Goal: Task Accomplishment & Management: Manage account settings

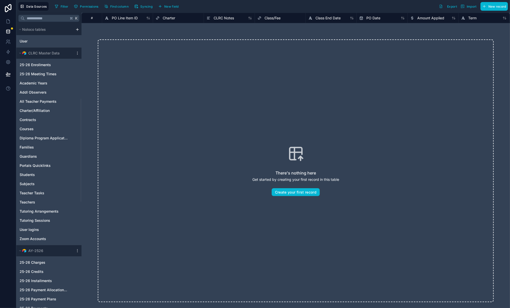
scroll to position [206, 0]
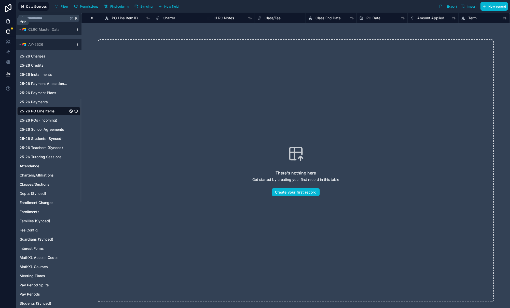
click at [9, 19] on icon at bounding box center [8, 21] width 5 height 5
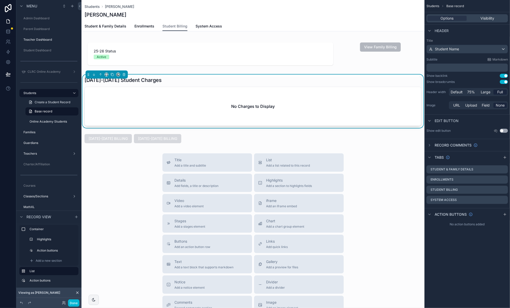
click at [91, 220] on div "Title Add a title and subtitle List Add a list related to this record Details A…" at bounding box center [252, 244] width 343 height 181
click at [86, 268] on div "Title Add a title and subtitle List Add a list related to this record Details A…" at bounding box center [252, 244] width 343 height 181
click at [74, 301] on button "Done" at bounding box center [73, 303] width 11 height 7
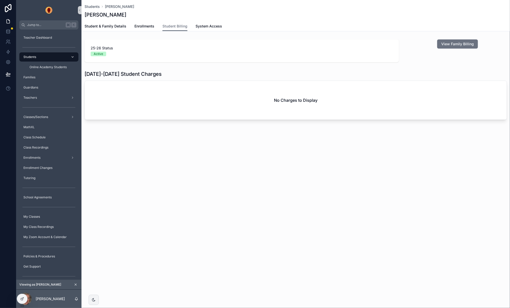
click at [56, 54] on div "Students" at bounding box center [48, 57] width 53 height 8
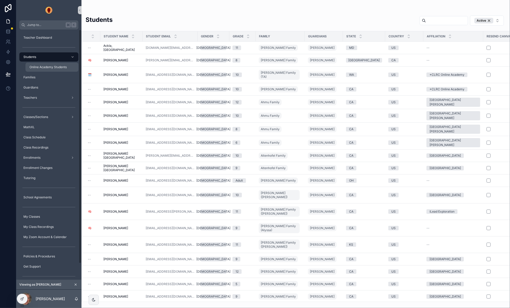
click at [47, 67] on span "Online Academy Students" at bounding box center [48, 67] width 37 height 4
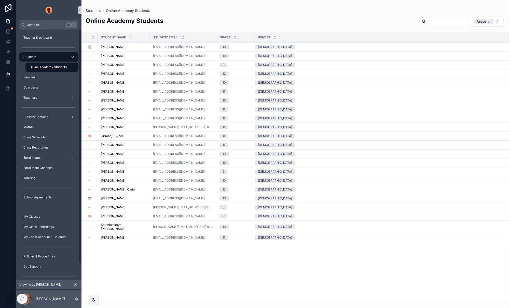
click at [59, 60] on div "Students" at bounding box center [48, 57] width 53 height 8
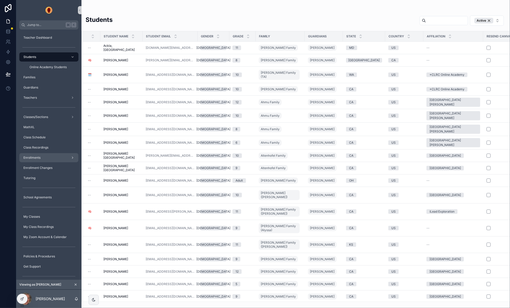
click at [56, 156] on div "Enrollments" at bounding box center [48, 158] width 53 height 8
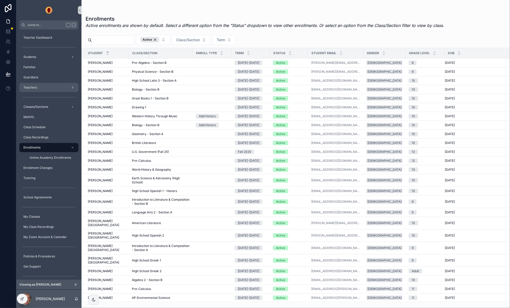
click at [52, 87] on div "Teachers" at bounding box center [48, 88] width 53 height 8
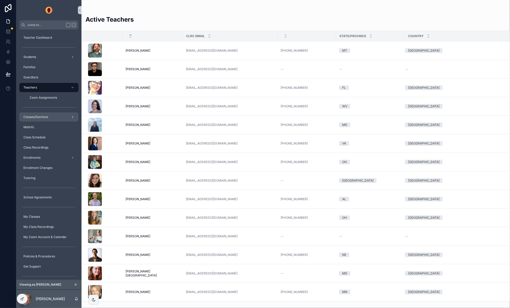
click at [52, 117] on div "Classes/Sections" at bounding box center [48, 117] width 53 height 8
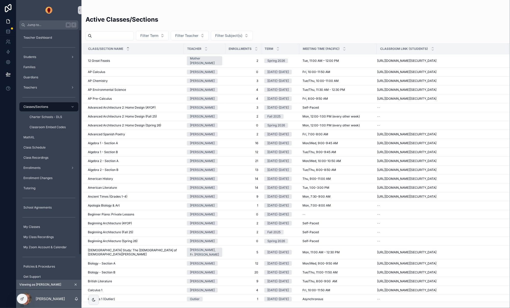
click at [210, 16] on div "Active Classes/Sections" at bounding box center [296, 21] width 420 height 12
click at [51, 56] on div "Students" at bounding box center [48, 57] width 53 height 8
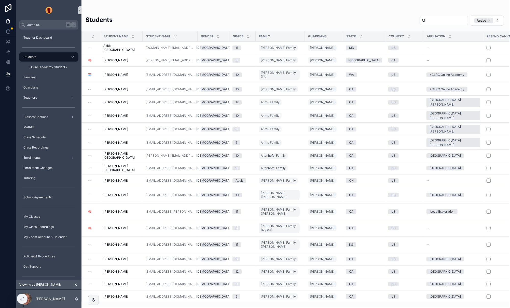
click at [181, 18] on div "Students Active" at bounding box center [296, 21] width 420 height 13
click at [164, 10] on div "scrollable content" at bounding box center [296, 10] width 420 height 4
click at [190, 12] on div "Students Active Student Name Student Email Gender Grade Family Guardians State …" at bounding box center [295, 157] width 429 height 290
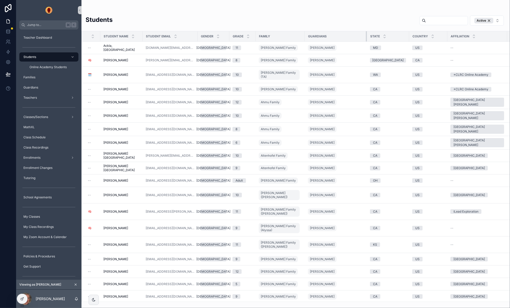
drag, startPoint x: 334, startPoint y: 35, endPoint x: 358, endPoint y: 35, distance: 23.9
click at [366, 35] on div "scrollable content" at bounding box center [367, 36] width 2 height 10
click at [53, 41] on div "Teacher Dashboard" at bounding box center [48, 38] width 53 height 8
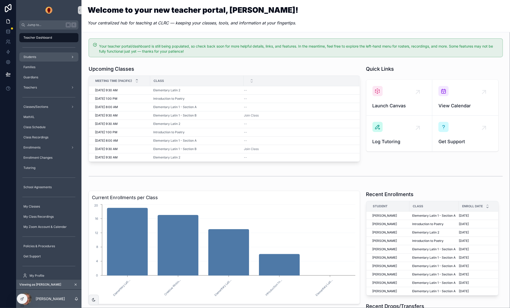
click at [47, 56] on div "Students" at bounding box center [48, 57] width 53 height 8
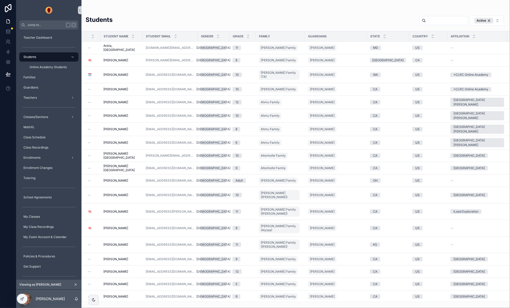
click at [233, 18] on div "Students Active" at bounding box center [296, 21] width 420 height 13
click at [195, 8] on div "scrollable content" at bounding box center [296, 10] width 420 height 4
click at [388, 24] on div "Students Active" at bounding box center [296, 21] width 420 height 13
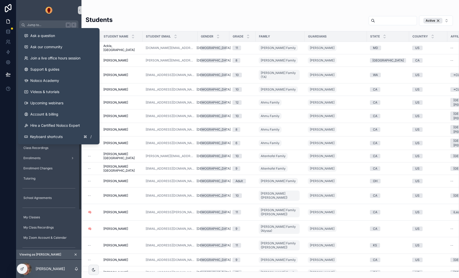
click at [199, 22] on div "Students Active" at bounding box center [270, 21] width 369 height 13
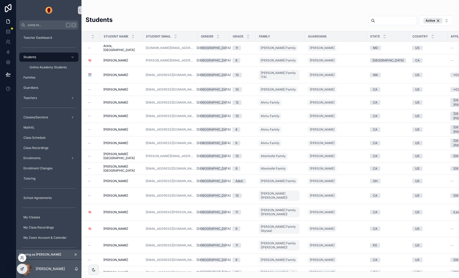
click at [23, 269] on icon at bounding box center [22, 268] width 4 height 4
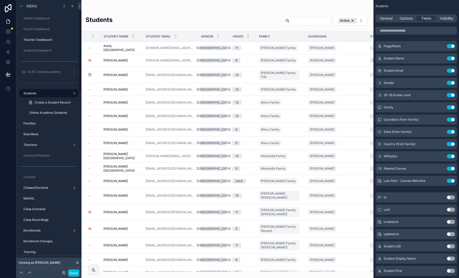
scroll to position [4, 0]
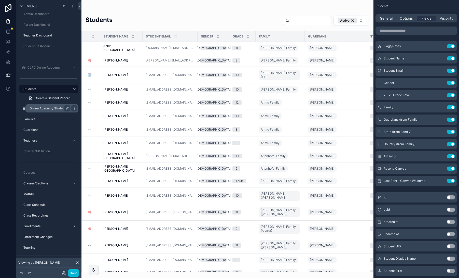
click at [51, 107] on label "Online Academy Students" at bounding box center [49, 108] width 39 height 4
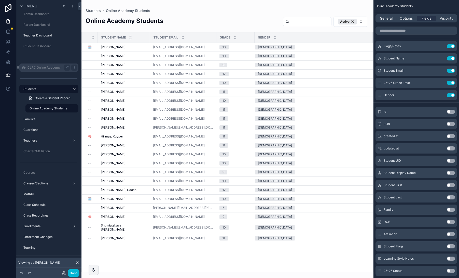
click at [56, 67] on label "CLRC Online Academy" at bounding box center [47, 67] width 41 height 4
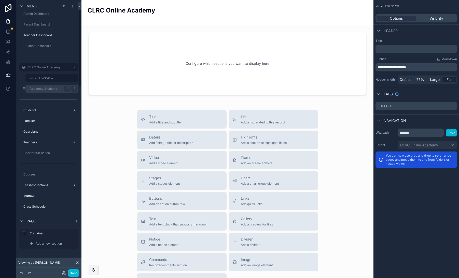
click at [45, 88] on label "Academy Students" at bounding box center [49, 89] width 39 height 4
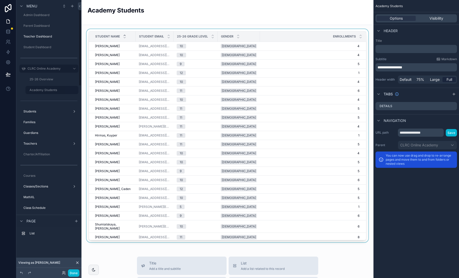
scroll to position [3, 0]
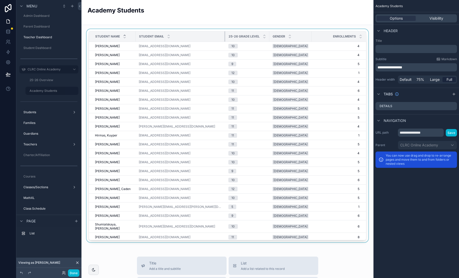
drag, startPoint x: 169, startPoint y: 36, endPoint x: 223, endPoint y: 37, distance: 53.2
click at [223, 37] on tr "Student Name Student Email 25-26 Grade Level Gender Enrollments" at bounding box center [227, 36] width 277 height 10
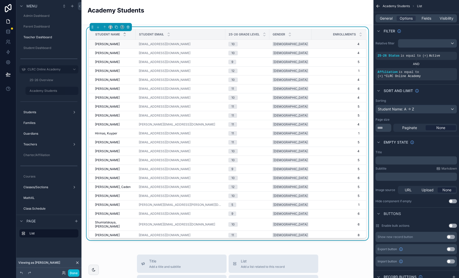
scroll to position [0, 0]
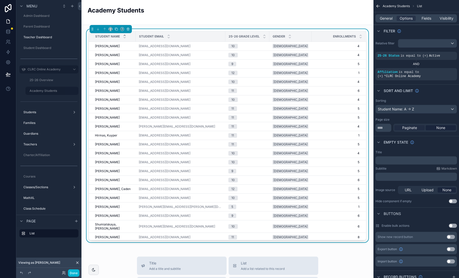
click at [413, 127] on span "Paginate" at bounding box center [409, 127] width 15 height 5
click at [383, 128] on input "**" at bounding box center [384, 127] width 16 height 8
type input "**"
click at [41, 80] on label "25-26 Overview" at bounding box center [49, 80] width 39 height 4
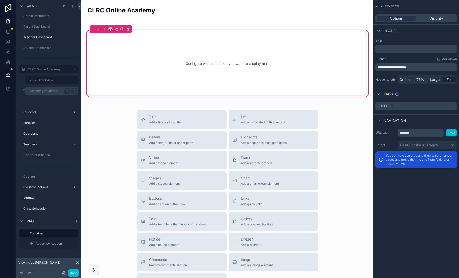
click at [66, 89] on icon "scrollable content" at bounding box center [67, 91] width 4 height 4
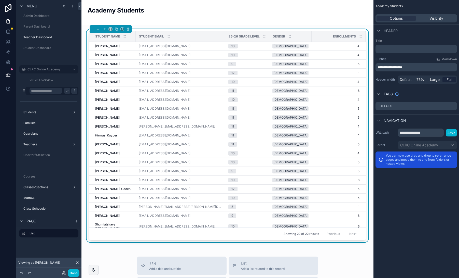
click at [73, 91] on icon "scrollable content" at bounding box center [74, 91] width 4 height 4
click at [97, 97] on span "Clone" at bounding box center [95, 96] width 9 height 5
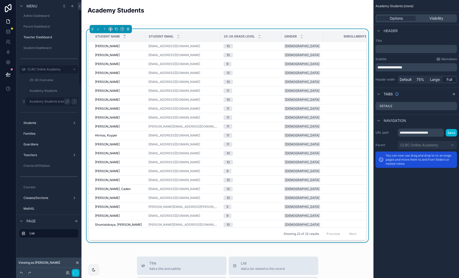
click at [49, 100] on label "Academy Students (clone)" at bounding box center [49, 101] width 39 height 4
click at [49, 101] on label "Academy Students (clone)" at bounding box center [49, 101] width 39 height 4
click at [66, 101] on icon "scrollable content" at bounding box center [67, 101] width 4 height 4
click at [49, 102] on input "**********" at bounding box center [46, 101] width 33 height 6
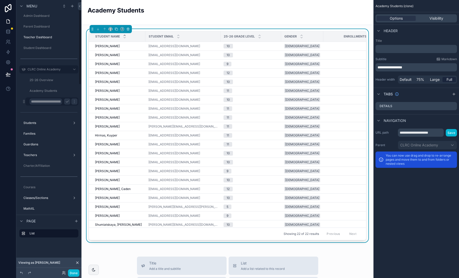
click at [49, 102] on input "**********" at bounding box center [46, 101] width 33 height 6
type input "**********"
click at [188, 16] on div "Academy Students" at bounding box center [228, 12] width 280 height 12
click at [72, 101] on icon "scrollable content" at bounding box center [74, 101] width 4 height 4
click at [42, 79] on label "25-26 Overview" at bounding box center [49, 80] width 39 height 4
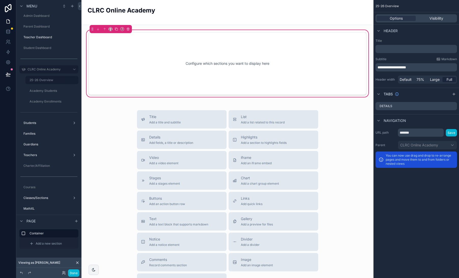
click at [196, 56] on div "Configure which sections you want to display here" at bounding box center [227, 63] width 261 height 46
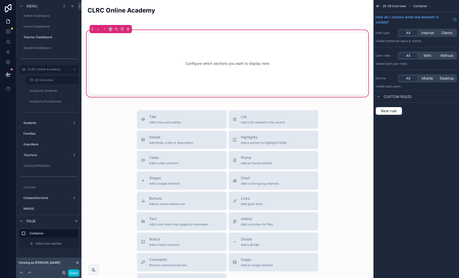
drag, startPoint x: 184, startPoint y: 61, endPoint x: 150, endPoint y: 66, distance: 33.7
click at [184, 61] on div "Configure which sections you want to display here" at bounding box center [227, 63] width 261 height 46
click at [50, 244] on span "Add a new section" at bounding box center [49, 243] width 26 height 4
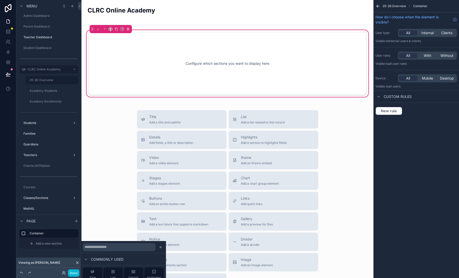
scroll to position [63, 0]
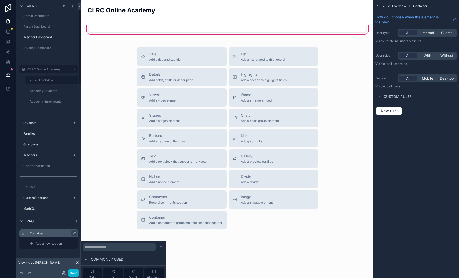
click at [35, 232] on label "Container" at bounding box center [52, 233] width 45 height 4
click at [51, 232] on label "Container" at bounding box center [52, 233] width 45 height 4
click at [56, 242] on span "Add a new section" at bounding box center [49, 243] width 26 height 4
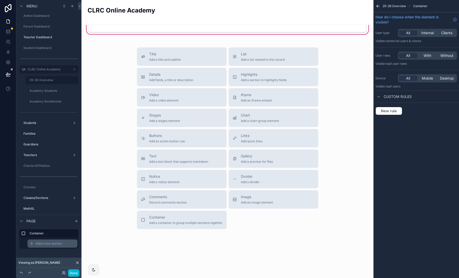
click at [56, 242] on span "Add a new section" at bounding box center [49, 243] width 26 height 4
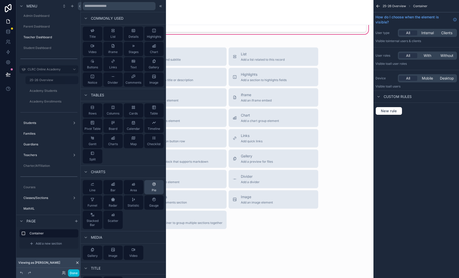
click at [155, 183] on icon at bounding box center [154, 184] width 4 height 4
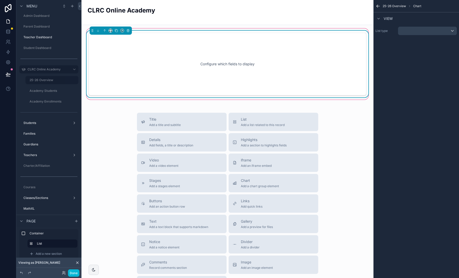
scroll to position [0, 0]
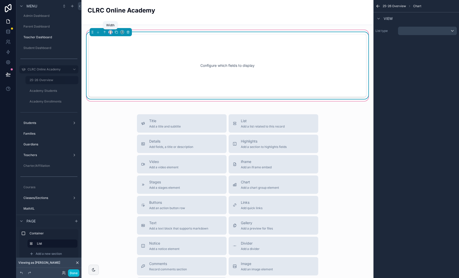
click at [110, 32] on icon "scrollable content" at bounding box center [111, 32] width 4 height 4
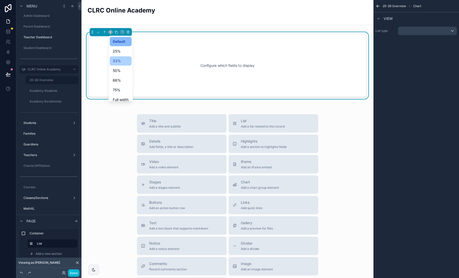
click at [123, 60] on div "33%" at bounding box center [121, 61] width 16 height 6
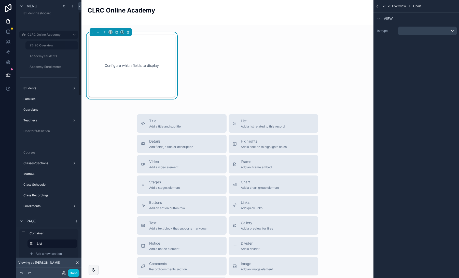
scroll to position [38, 0]
click at [47, 252] on span "Add a new section" at bounding box center [49, 253] width 26 height 4
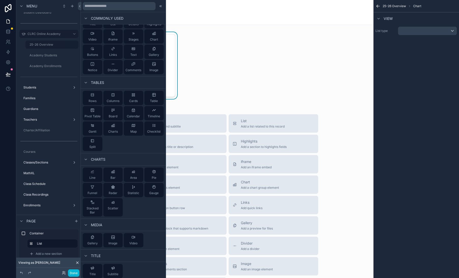
scroll to position [0, 0]
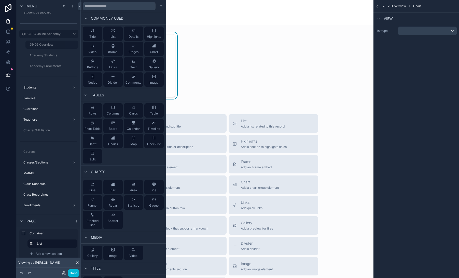
click at [334, 113] on div "Configure which fields to display Title Add a title and subtitle List Add a lis…" at bounding box center [227, 180] width 292 height 311
click at [332, 215] on div "Title Add a title and subtitle List Add a list related to this record Details A…" at bounding box center [228, 204] width 284 height 181
click at [160, 8] on div at bounding box center [161, 6] width 6 height 6
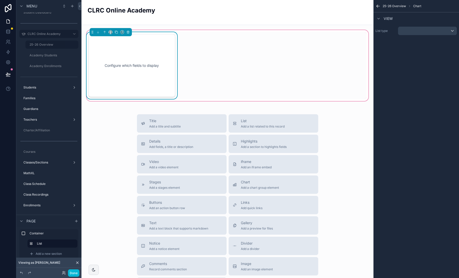
click at [204, 71] on div "Configure which fields to display" at bounding box center [228, 65] width 284 height 67
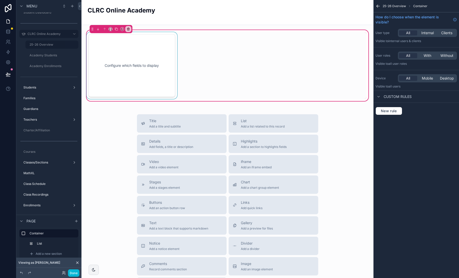
click at [154, 53] on div "scrollable content" at bounding box center [132, 65] width 93 height 67
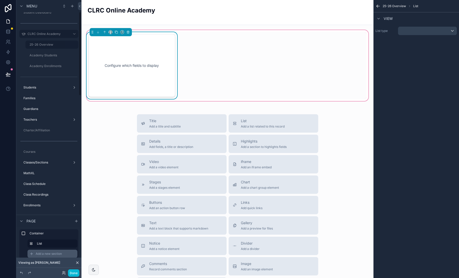
click at [50, 250] on div "Add a new section" at bounding box center [52, 253] width 50 height 8
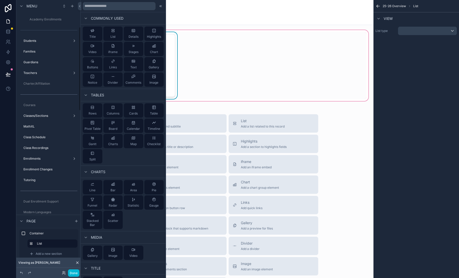
scroll to position [87, 0]
click at [205, 82] on div "Configure which fields to display" at bounding box center [228, 65] width 284 height 67
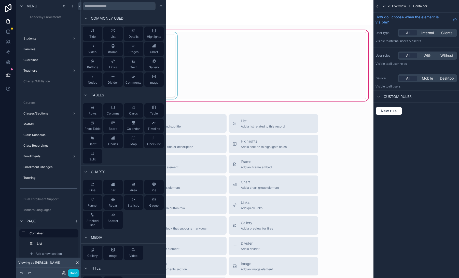
click at [253, 75] on div "Configure which fields to display" at bounding box center [228, 65] width 284 height 67
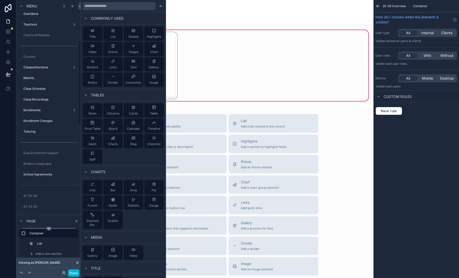
scroll to position [135, 0]
click at [46, 243] on label "List" at bounding box center [56, 243] width 36 height 4
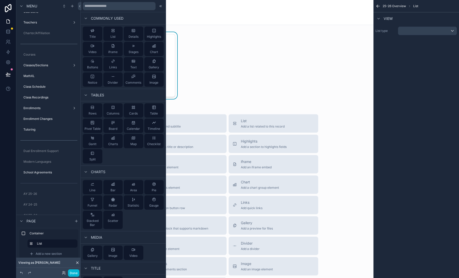
click at [173, 65] on div "Configure which fields to display" at bounding box center [132, 65] width 87 height 63
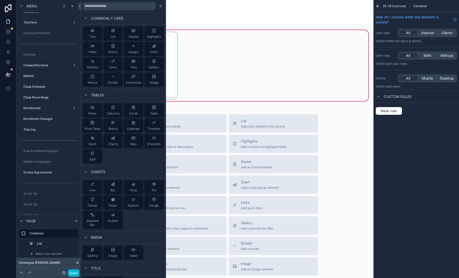
click at [173, 65] on div "scrollable content" at bounding box center [132, 65] width 93 height 67
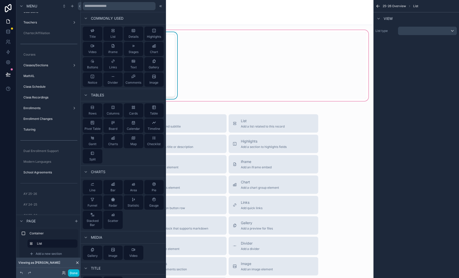
click at [199, 65] on div "Configure which fields to display" at bounding box center [228, 65] width 284 height 67
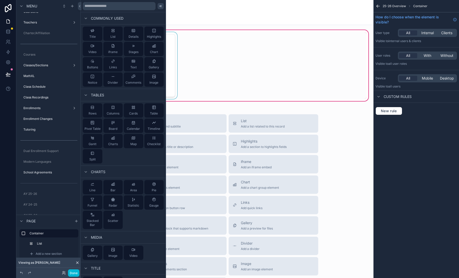
click at [161, 6] on icon at bounding box center [161, 6] width 1 height 2
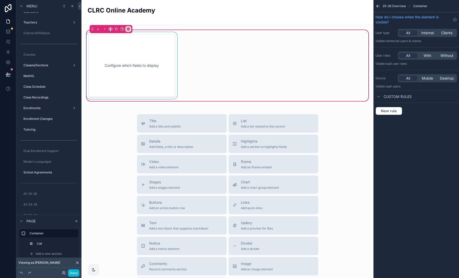
drag, startPoint x: 160, startPoint y: 60, endPoint x: 159, endPoint y: 47, distance: 13.1
click at [160, 60] on div "scrollable content" at bounding box center [132, 65] width 93 height 67
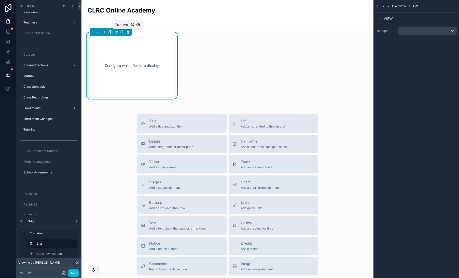
click at [129, 32] on icon "scrollable content" at bounding box center [128, 32] width 2 height 2
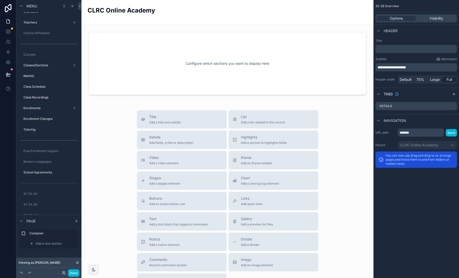
drag, startPoint x: 121, startPoint y: 122, endPoint x: 124, endPoint y: 120, distance: 3.1
click at [121, 122] on div "Title Add a title and subtitle List Add a list related to this record Details A…" at bounding box center [228, 200] width 284 height 181
click at [100, 132] on div "Title Add a title and subtitle List Add a list related to this record Details A…" at bounding box center [228, 200] width 284 height 181
drag, startPoint x: 109, startPoint y: 177, endPoint x: 85, endPoint y: 243, distance: 70.0
click at [109, 177] on div "Title Add a title and subtitle List Add a list related to this record Details A…" at bounding box center [228, 200] width 284 height 181
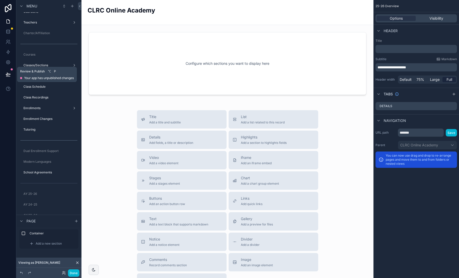
click at [8, 73] on icon at bounding box center [8, 74] width 4 height 3
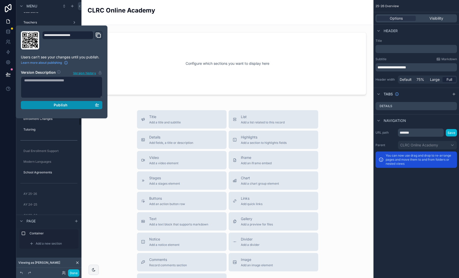
click at [75, 104] on div "Publish" at bounding box center [61, 105] width 75 height 5
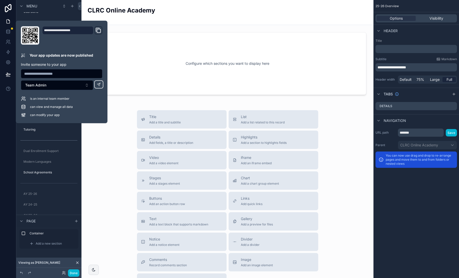
click at [106, 137] on div "Title Add a title and subtitle List Add a list related to this record Details A…" at bounding box center [228, 200] width 284 height 181
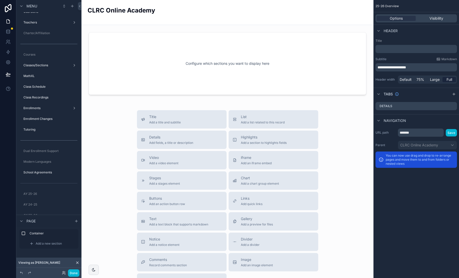
click at [107, 130] on div "Title Add a title and subtitle List Add a list related to this record Details A…" at bounding box center [228, 200] width 284 height 181
click at [101, 110] on div "Title Add a title and subtitle List Add a list related to this record Details A…" at bounding box center [228, 200] width 284 height 181
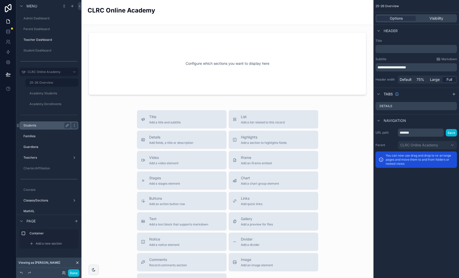
click at [41, 125] on label "Students" at bounding box center [45, 125] width 45 height 4
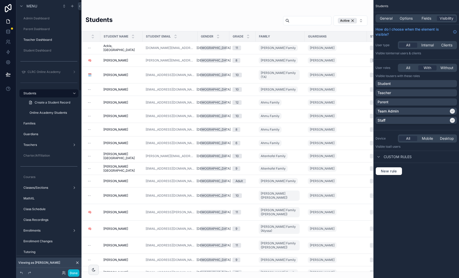
click at [188, 10] on div "scrollable content" at bounding box center [227, 139] width 292 height 278
click at [51, 240] on label "Enrollment Changes" at bounding box center [45, 241] width 45 height 4
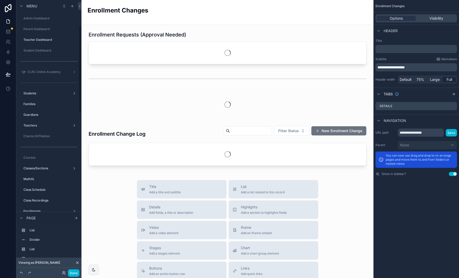
scroll to position [80, 0]
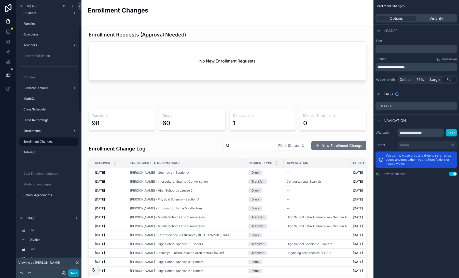
click at [75, 272] on button "Done" at bounding box center [73, 272] width 11 height 7
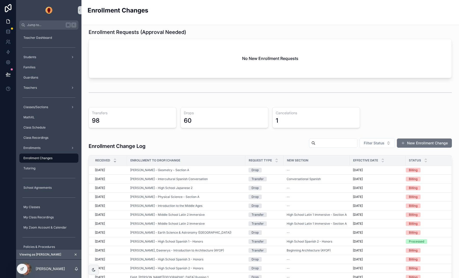
scroll to position [0, 0]
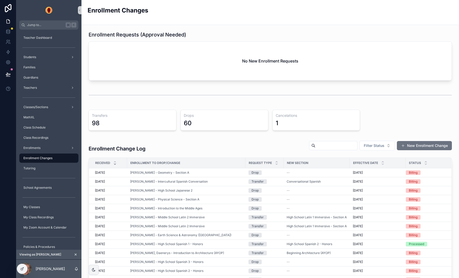
click at [328, 146] on input "scrollable content" at bounding box center [336, 145] width 42 height 7
click at [268, 147] on div "Enrollment Change Log Filter Status New Enrollment Change" at bounding box center [270, 147] width 363 height 16
drag, startPoint x: 24, startPoint y: 268, endPoint x: 105, endPoint y: 244, distance: 85.4
click at [24, 268] on icon at bounding box center [22, 268] width 4 height 4
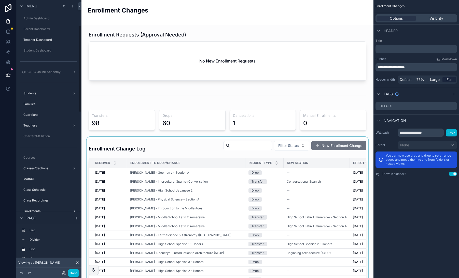
scroll to position [80, 0]
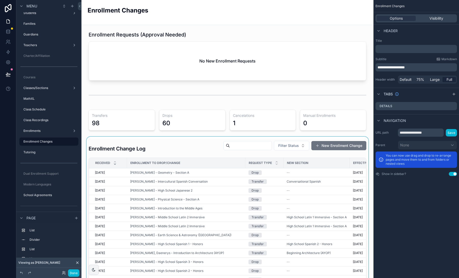
click at [195, 146] on div "scrollable content" at bounding box center [228, 252] width 284 height 232
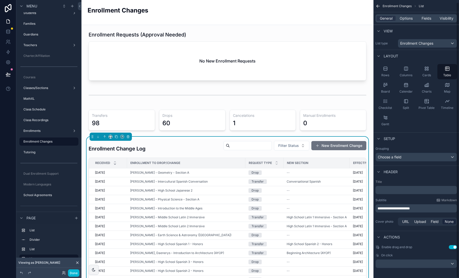
scroll to position [2, 0]
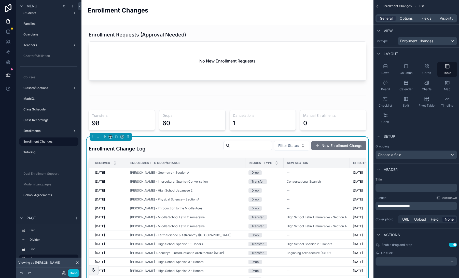
click at [452, 245] on button "Use setting" at bounding box center [453, 244] width 8 height 4
click at [403, 18] on span "Options" at bounding box center [406, 18] width 13 height 5
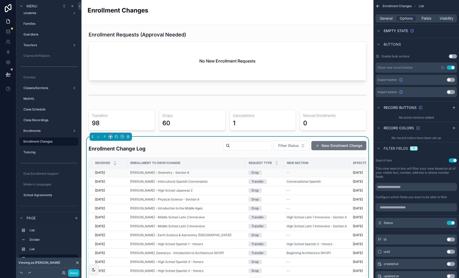
scroll to position [0, 78]
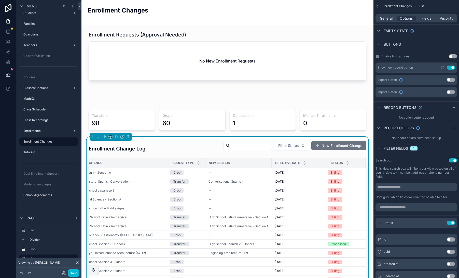
click at [184, 149] on div "Enrollment Change Log Filter Status New Enrollment Change" at bounding box center [228, 147] width 278 height 16
click at [424, 19] on span "Fields" at bounding box center [427, 18] width 10 height 5
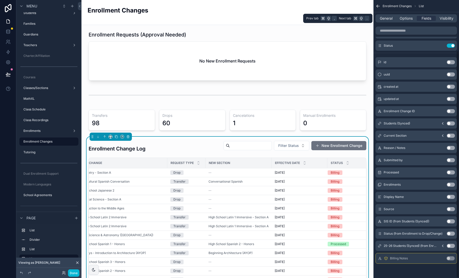
scroll to position [62, 0]
click at [452, 184] on button "Use setting" at bounding box center [451, 184] width 8 height 4
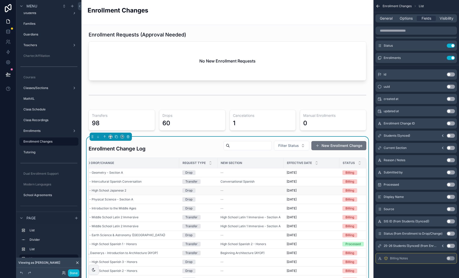
scroll to position [0, 116]
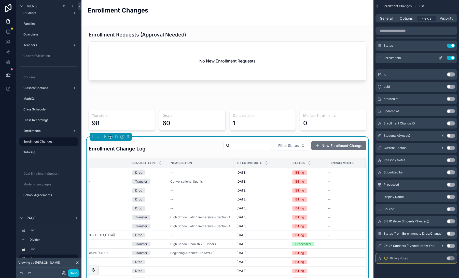
click at [448, 59] on button "Use setting" at bounding box center [451, 58] width 8 height 4
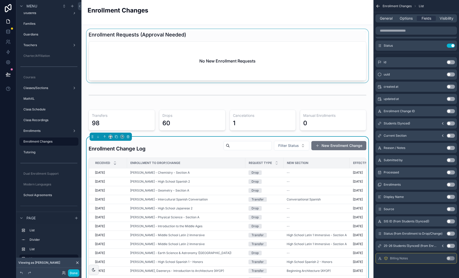
click at [249, 36] on div "scrollable content" at bounding box center [228, 55] width 284 height 53
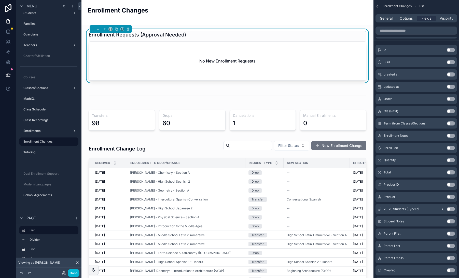
click at [207, 19] on div "Enrollment Changes" at bounding box center [228, 12] width 280 height 25
click at [6, 73] on icon at bounding box center [8, 74] width 5 height 5
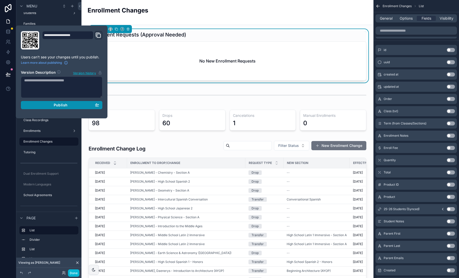
click at [76, 106] on div "Publish" at bounding box center [61, 105] width 75 height 5
click at [76, 106] on div "**********" at bounding box center [62, 71] width 86 height 81
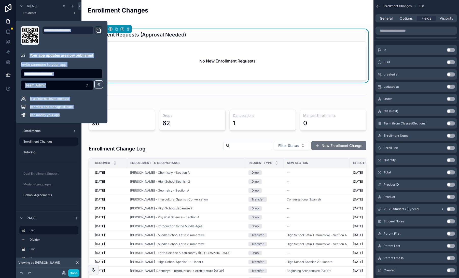
drag, startPoint x: 214, startPoint y: 17, endPoint x: 53, endPoint y: 63, distance: 166.8
click at [214, 17] on div "Enrollment Changes" at bounding box center [228, 12] width 280 height 12
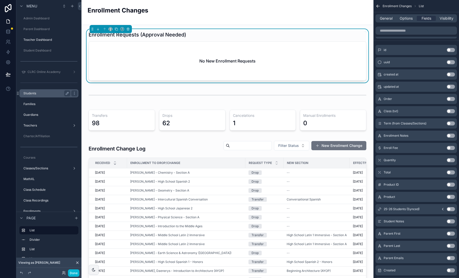
click at [41, 93] on label "Students" at bounding box center [45, 93] width 45 height 4
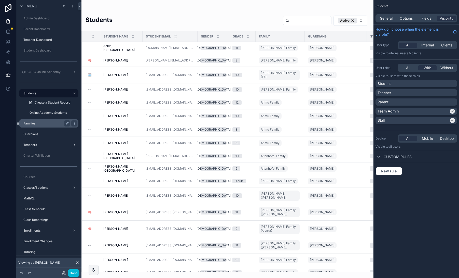
click at [40, 123] on label "Families" at bounding box center [45, 123] width 45 height 4
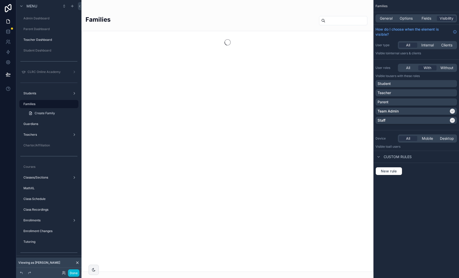
click at [339, 17] on div "scrollable content" at bounding box center [227, 139] width 292 height 278
click at [339, 20] on input "scrollable content" at bounding box center [346, 20] width 42 height 7
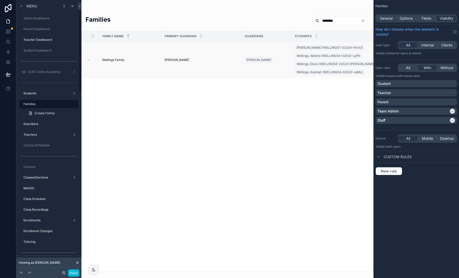
type input "********"
click at [124, 60] on span "Wellings Family" at bounding box center [113, 60] width 22 height 4
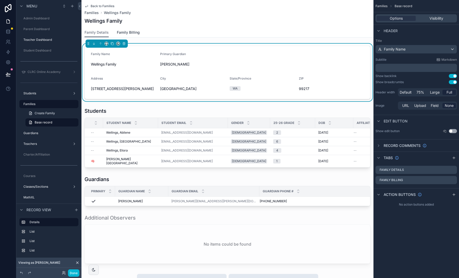
click at [129, 31] on span "Family Billing" at bounding box center [128, 32] width 23 height 5
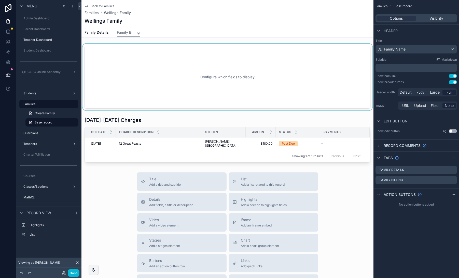
click at [219, 52] on div "scrollable content" at bounding box center [227, 77] width 292 height 67
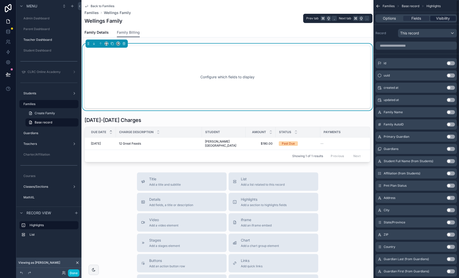
click at [438, 19] on span "Visibility" at bounding box center [443, 18] width 14 height 5
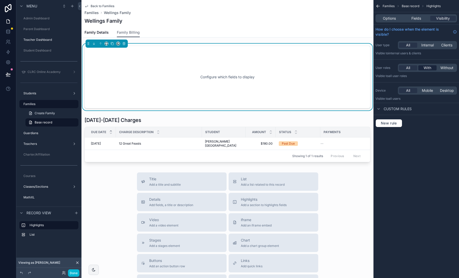
click at [429, 68] on span "With" at bounding box center [428, 67] width 8 height 5
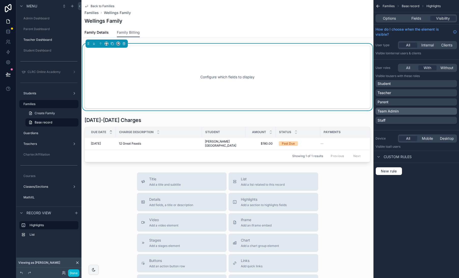
click at [446, 111] on div "Team Admin" at bounding box center [416, 110] width 77 height 5
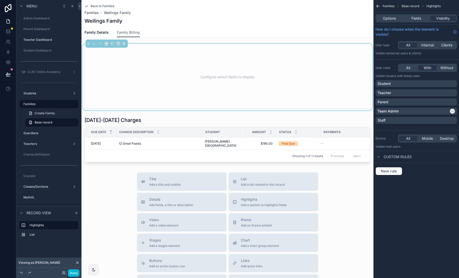
click at [122, 175] on div "Title Add a title and subtitle List Add a list related to this record Details A…" at bounding box center [227, 262] width 292 height 181
click at [91, 31] on span "Family Details" at bounding box center [97, 32] width 24 height 5
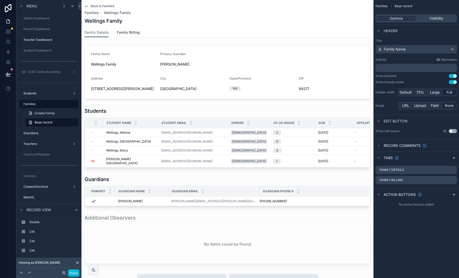
click at [134, 31] on span "Family Billing" at bounding box center [128, 32] width 23 height 5
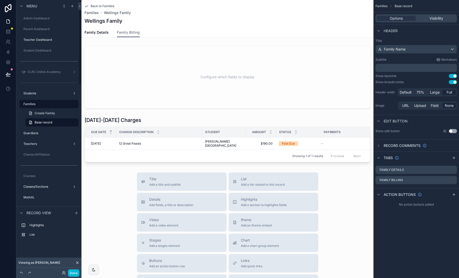
click at [77, 262] on icon at bounding box center [77, 262] width 4 height 4
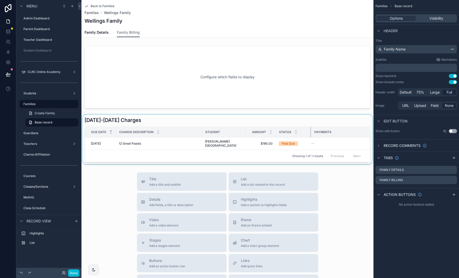
drag, startPoint x: 315, startPoint y: 132, endPoint x: 306, endPoint y: 133, distance: 9.2
click at [310, 133] on div "scrollable content" at bounding box center [311, 132] width 2 height 10
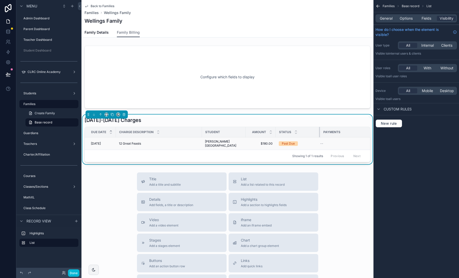
drag, startPoint x: 306, startPoint y: 131, endPoint x: 255, endPoint y: 138, distance: 52.0
click at [319, 130] on div "scrollable content" at bounding box center [320, 132] width 2 height 10
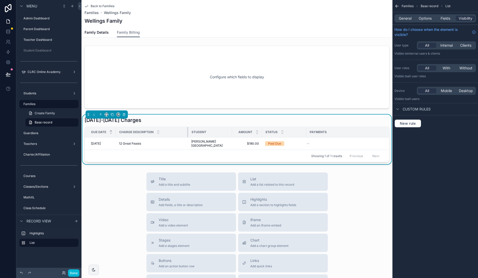
drag, startPoint x: 201, startPoint y: 131, endPoint x: 187, endPoint y: 131, distance: 13.8
click at [187, 131] on div "scrollable content" at bounding box center [188, 132] width 2 height 10
click at [113, 178] on div "Title Add a title and subtitle List Add a list related to this record Details A…" at bounding box center [236, 262] width 311 height 181
click at [105, 5] on span "Back to Families" at bounding box center [103, 6] width 24 height 4
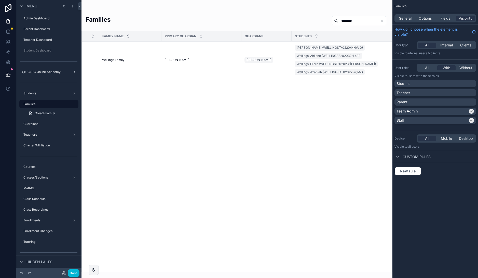
click at [355, 20] on input "********" at bounding box center [359, 20] width 42 height 7
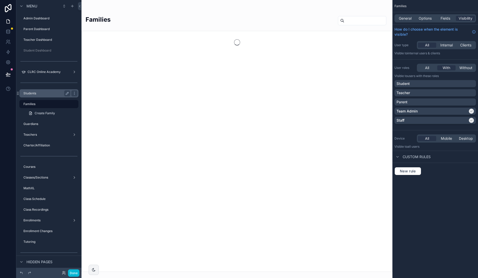
drag, startPoint x: 44, startPoint y: 93, endPoint x: 39, endPoint y: 95, distance: 5.4
click at [44, 93] on label "Students" at bounding box center [45, 93] width 45 height 4
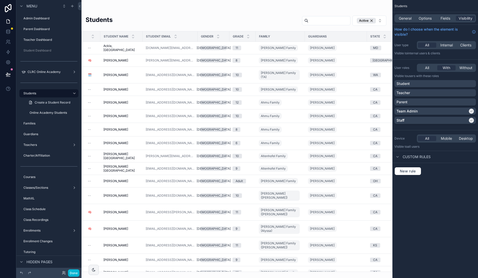
click at [111, 60] on div "scrollable content" at bounding box center [236, 139] width 311 height 278
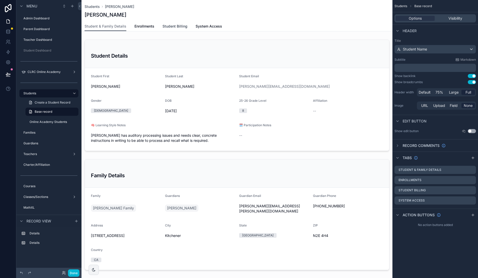
click at [173, 26] on span "Student Billing" at bounding box center [174, 26] width 25 height 5
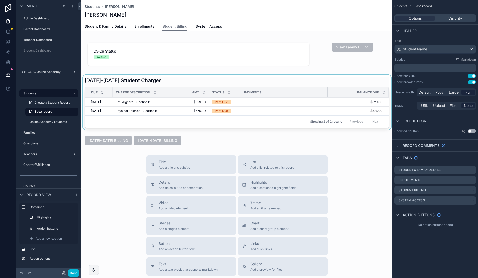
drag, startPoint x: 362, startPoint y: 91, endPoint x: 328, endPoint y: 91, distance: 33.9
click at [327, 92] on div "scrollable content" at bounding box center [328, 92] width 2 height 10
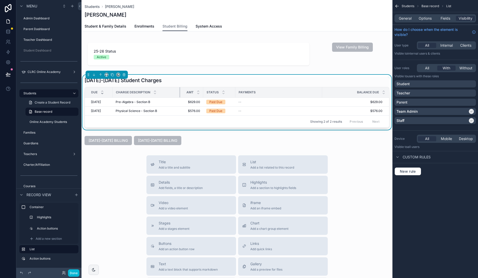
drag, startPoint x: 185, startPoint y: 91, endPoint x: 180, endPoint y: 91, distance: 4.6
click at [180, 91] on div "scrollable content" at bounding box center [180, 92] width 2 height 10
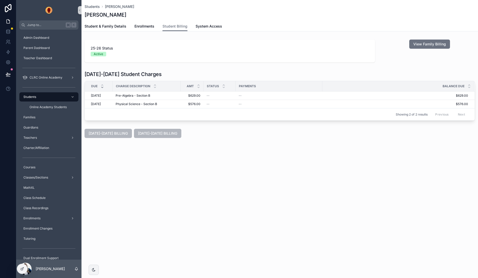
click at [274, 75] on div "[DATE]-[DATE] Student Charges" at bounding box center [280, 74] width 390 height 7
click at [21, 267] on icon at bounding box center [22, 268] width 4 height 4
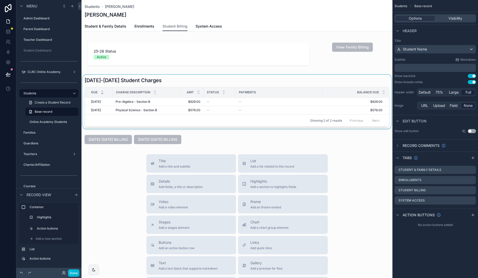
click at [275, 87] on th "Payments" at bounding box center [279, 92] width 87 height 10
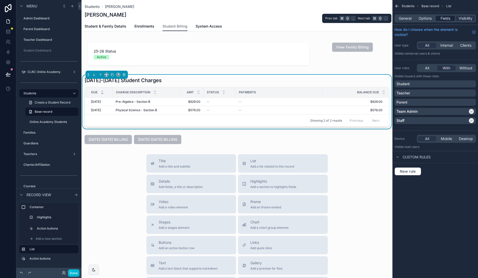
click at [443, 20] on span "Fields" at bounding box center [445, 18] width 10 height 5
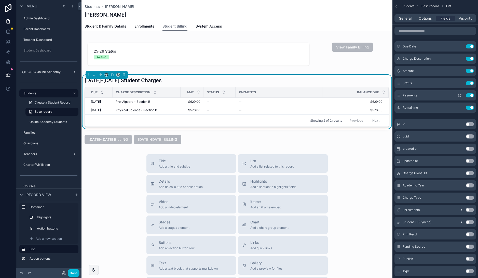
click at [468, 94] on button "Use setting" at bounding box center [470, 95] width 8 height 4
click at [469, 82] on button "Use setting" at bounding box center [470, 83] width 8 height 4
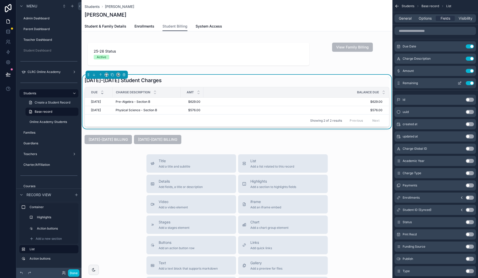
click at [470, 81] on button "Use setting" at bounding box center [470, 83] width 8 height 4
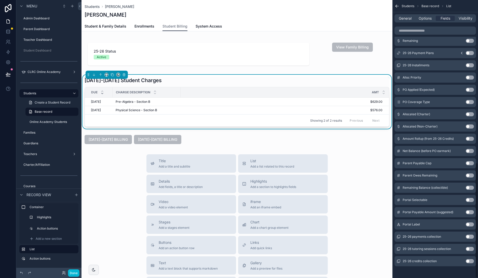
scroll to position [391, 0]
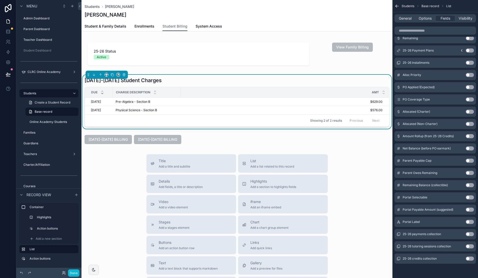
click at [470, 184] on button "Use setting" at bounding box center [470, 185] width 8 height 4
click at [471, 197] on button "Use setting" at bounding box center [470, 197] width 8 height 4
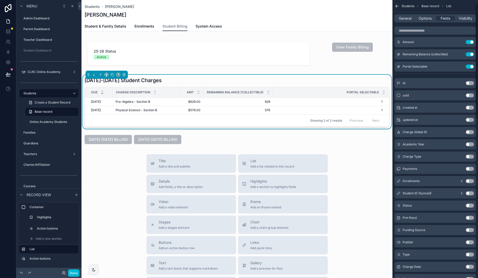
scroll to position [0, 0]
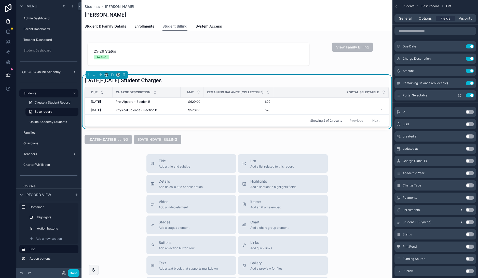
click at [469, 94] on button "Use setting" at bounding box center [470, 95] width 8 height 4
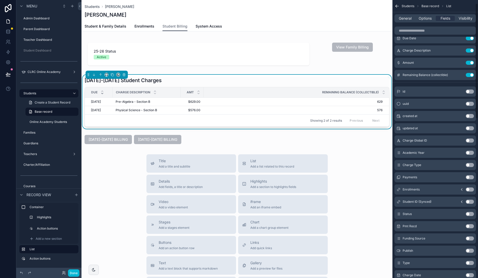
scroll to position [7, 0]
click at [471, 214] on button "Use setting" at bounding box center [470, 215] width 8 height 4
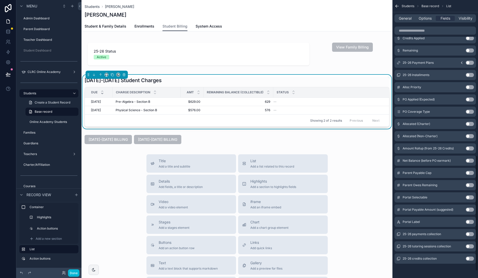
scroll to position [0, 0]
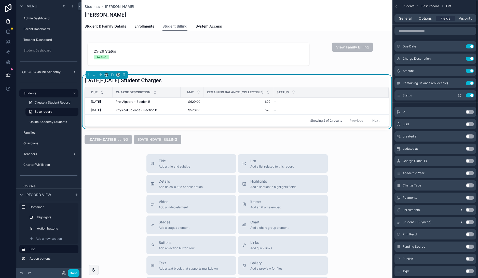
click at [471, 94] on button "Use setting" at bounding box center [470, 95] width 8 height 4
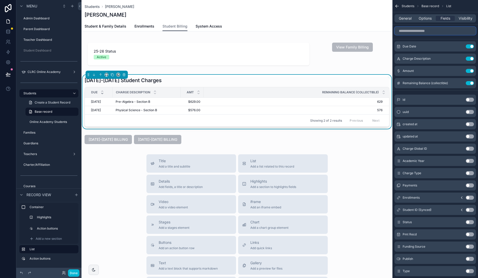
click at [440, 32] on input "scrollable content" at bounding box center [434, 31] width 81 height 8
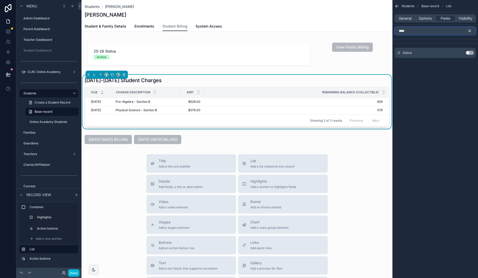
type input "****"
click at [471, 53] on button "Use setting" at bounding box center [470, 53] width 8 height 4
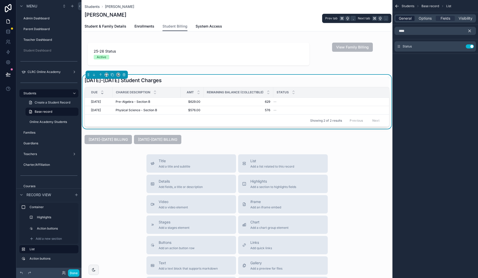
drag, startPoint x: 409, startPoint y: 17, endPoint x: 412, endPoint y: 20, distance: 4.3
click at [409, 17] on span "General" at bounding box center [405, 18] width 13 height 5
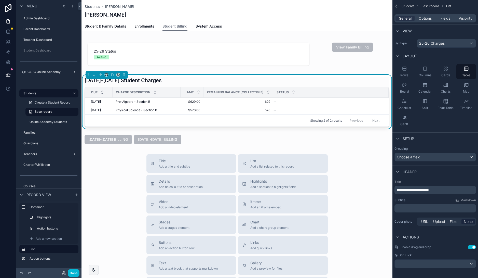
scroll to position [2, 0]
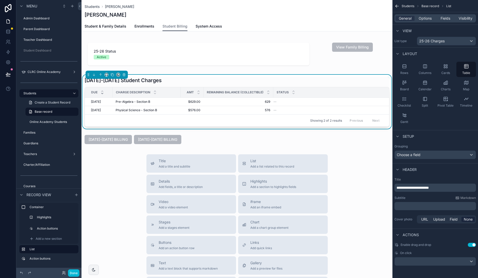
click at [470, 244] on button "Use setting" at bounding box center [472, 244] width 8 height 4
click at [422, 19] on span "Options" at bounding box center [425, 18] width 13 height 5
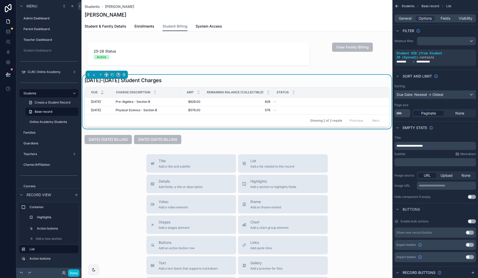
click at [469, 94] on div "Due Date: Newest -> Oldest" at bounding box center [435, 94] width 81 height 8
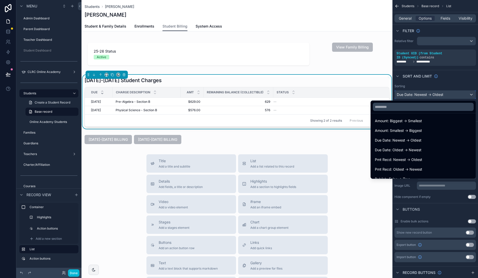
scroll to position [94, 0]
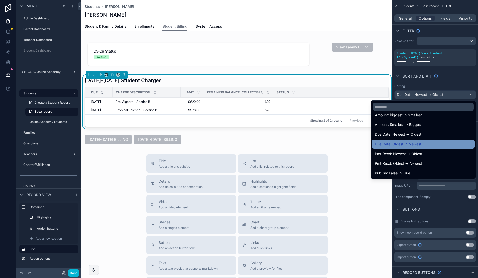
click at [425, 143] on div "Due Date: Oldest -> Newest" at bounding box center [423, 144] width 97 height 6
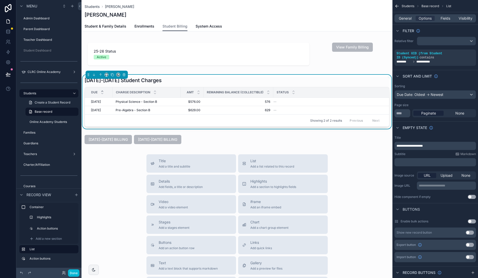
click at [347, 154] on div "Title Add a title and subtitle List Add a list related to this record Details A…" at bounding box center [236, 244] width 311 height 181
click at [445, 18] on span "Fields" at bounding box center [445, 18] width 10 height 5
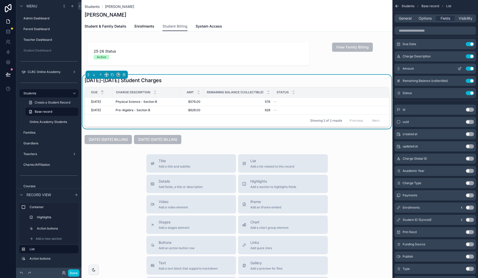
click at [460, 67] on icon "scrollable content" at bounding box center [460, 68] width 2 height 2
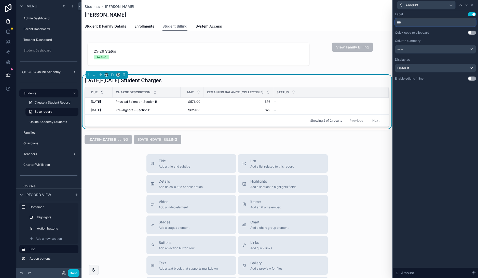
click at [403, 23] on input "***" at bounding box center [435, 22] width 81 height 8
type input "**********"
click at [442, 5] on div "Amount" at bounding box center [426, 5] width 58 height 8
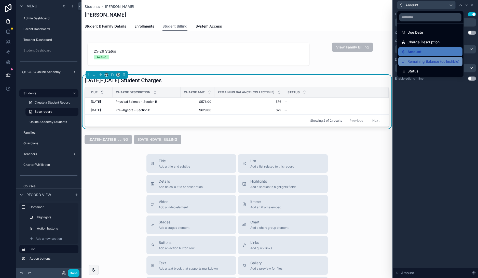
click at [426, 60] on span "Remaining Balance (collectible)" at bounding box center [433, 61] width 52 height 6
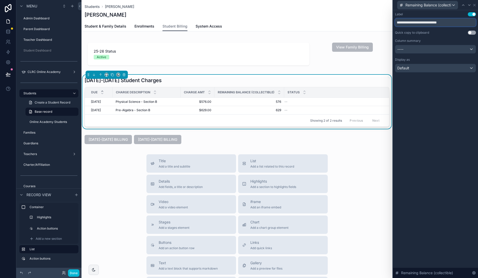
click at [442, 23] on input "**********" at bounding box center [435, 22] width 81 height 8
type input "*******"
click at [453, 91] on div "Label Use setting ******* Quick copy to clipboard Use setting Column summary --…" at bounding box center [435, 143] width 85 height 267
click at [459, 68] on div "Default" at bounding box center [435, 68] width 80 height 8
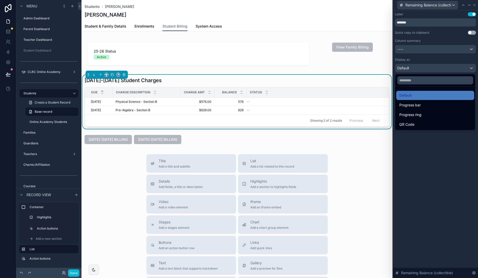
click at [412, 155] on div at bounding box center [435, 139] width 85 height 278
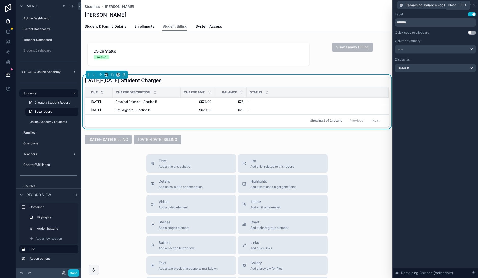
drag, startPoint x: 475, startPoint y: 6, endPoint x: 430, endPoint y: 16, distance: 45.5
click at [475, 6] on icon at bounding box center [474, 5] width 4 height 4
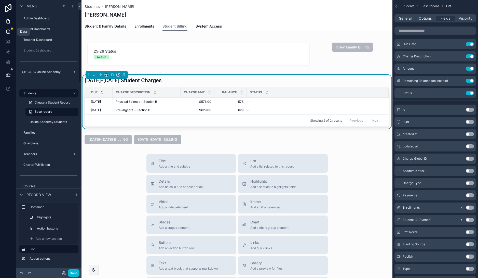
drag, startPoint x: 8, startPoint y: 32, endPoint x: 12, endPoint y: 29, distance: 4.9
click at [8, 32] on icon at bounding box center [8, 31] width 5 height 5
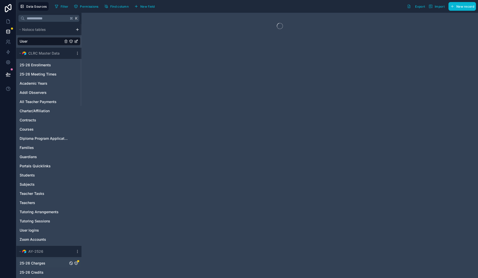
click at [76, 262] on icon "25-26 Charges" at bounding box center [76, 263] width 4 height 4
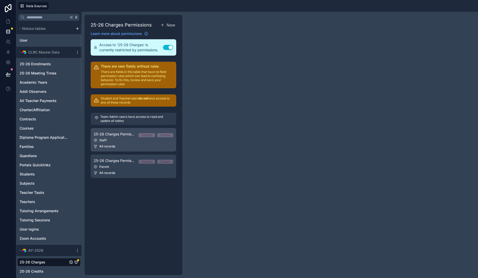
click at [125, 139] on div "Staff" at bounding box center [133, 140] width 79 height 4
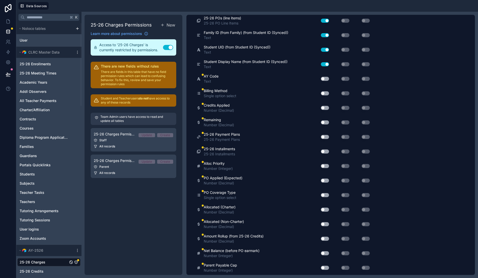
scroll to position [377, 0]
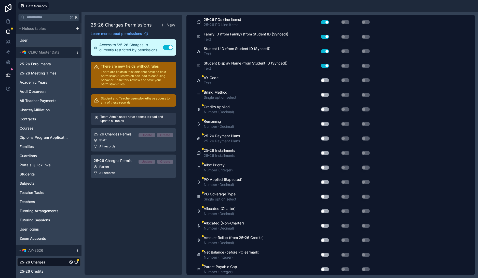
click at [326, 81] on button "Use setting" at bounding box center [325, 80] width 8 height 4
drag, startPoint x: 326, startPoint y: 95, endPoint x: 326, endPoint y: 103, distance: 7.1
click at [326, 95] on button "Use setting" at bounding box center [325, 95] width 8 height 4
click at [326, 109] on button "Use setting" at bounding box center [325, 109] width 8 height 4
click at [328, 122] on div "Use setting" at bounding box center [322, 124] width 14 height 4
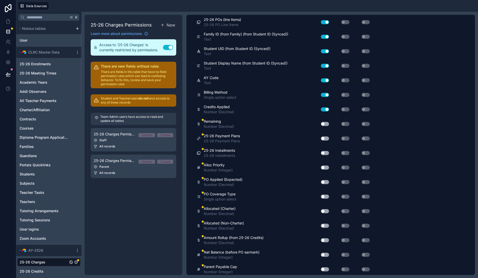
drag, startPoint x: 327, startPoint y: 124, endPoint x: 327, endPoint y: 133, distance: 9.7
click at [327, 124] on button "Use setting" at bounding box center [325, 124] width 8 height 4
click at [327, 139] on button "Use setting" at bounding box center [325, 138] width 8 height 4
click at [324, 153] on button "Use setting" at bounding box center [325, 153] width 8 height 4
click at [325, 168] on button "Use setting" at bounding box center [325, 167] width 8 height 4
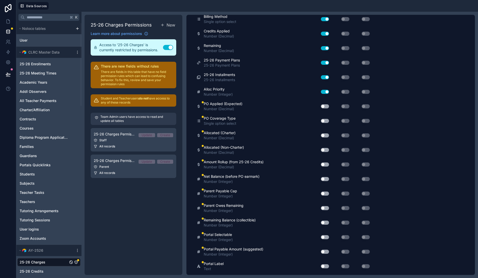
scroll to position [454, 0]
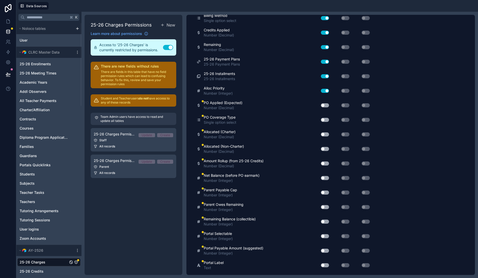
click at [326, 104] on button "Use setting" at bounding box center [325, 105] width 8 height 4
click at [326, 120] on button "Use setting" at bounding box center [325, 120] width 8 height 4
click at [326, 133] on button "Use setting" at bounding box center [325, 134] width 8 height 4
click at [327, 149] on button "Use setting" at bounding box center [325, 149] width 8 height 4
click at [326, 163] on button "Use setting" at bounding box center [325, 163] width 8 height 4
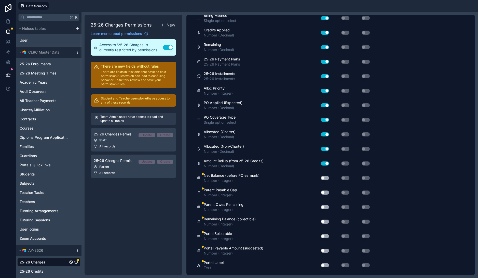
click at [326, 180] on div "Use setting" at bounding box center [323, 178] width 16 height 8
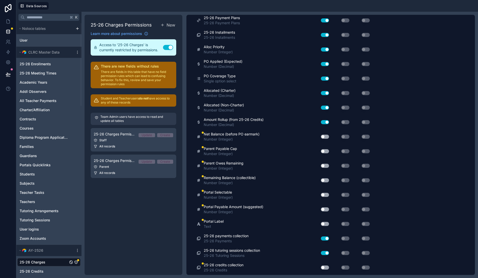
click at [326, 137] on button "Use setting" at bounding box center [325, 136] width 8 height 4
click at [326, 150] on button "Use setting" at bounding box center [325, 151] width 8 height 4
click at [326, 166] on button "Use setting" at bounding box center [325, 165] width 8 height 4
drag, startPoint x: 327, startPoint y: 180, endPoint x: 325, endPoint y: 194, distance: 14.4
click at [327, 180] on button "Use setting" at bounding box center [325, 180] width 8 height 4
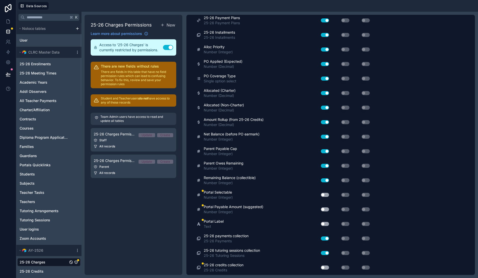
click at [325, 195] on button "Use setting" at bounding box center [325, 194] width 8 height 4
click at [325, 208] on button "Use setting" at bounding box center [325, 209] width 8 height 4
click at [326, 222] on button "Use setting" at bounding box center [325, 224] width 8 height 4
click at [325, 266] on button "Use setting" at bounding box center [325, 267] width 8 height 4
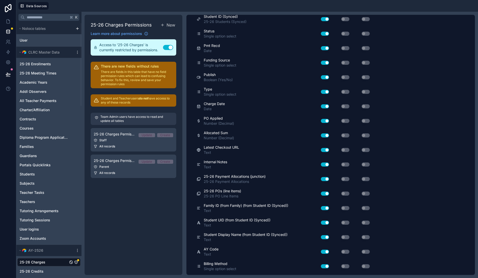
scroll to position [0, 0]
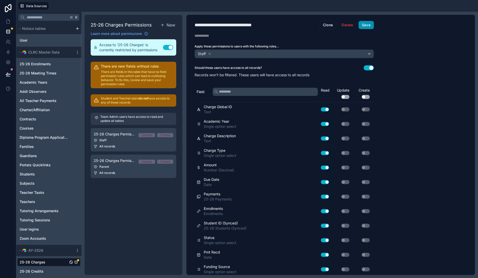
click at [368, 24] on button "Save" at bounding box center [366, 25] width 15 height 8
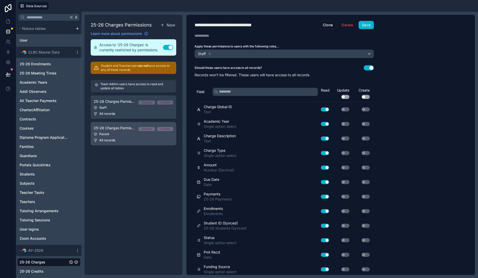
drag, startPoint x: 120, startPoint y: 135, endPoint x: 116, endPoint y: 136, distance: 3.4
click at [120, 135] on div "Parent" at bounding box center [133, 134] width 79 height 4
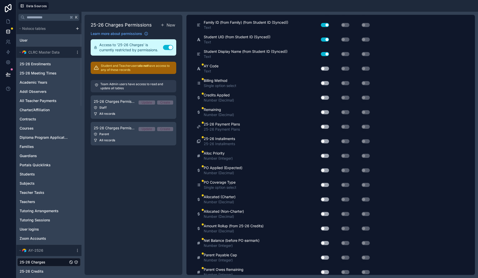
scroll to position [394, 0]
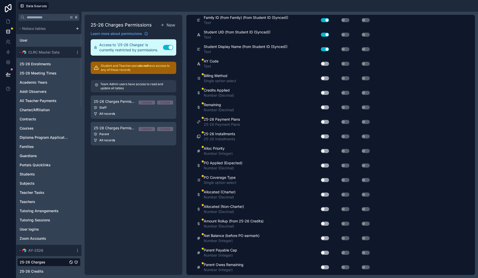
click at [325, 63] on button "Use setting" at bounding box center [325, 64] width 8 height 4
drag, startPoint x: 326, startPoint y: 78, endPoint x: 326, endPoint y: 100, distance: 21.9
click at [326, 78] on button "Use setting" at bounding box center [325, 78] width 8 height 4
click at [326, 94] on button "Use setting" at bounding box center [325, 93] width 8 height 4
drag, startPoint x: 327, startPoint y: 106, endPoint x: 325, endPoint y: 122, distance: 16.1
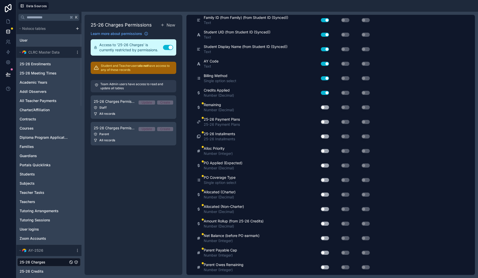
click at [327, 106] on button "Use setting" at bounding box center [325, 107] width 8 height 4
click at [326, 123] on button "Use setting" at bounding box center [325, 122] width 8 height 4
drag, startPoint x: 327, startPoint y: 136, endPoint x: 326, endPoint y: 147, distance: 11.0
click at [327, 136] on button "Use setting" at bounding box center [325, 136] width 8 height 4
click at [326, 149] on button "Use setting" at bounding box center [325, 151] width 8 height 4
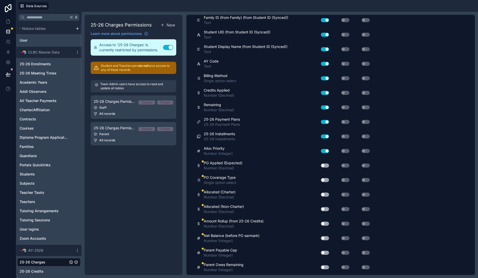
click at [327, 166] on button "Use setting" at bounding box center [325, 165] width 8 height 4
drag, startPoint x: 326, startPoint y: 180, endPoint x: 333, endPoint y: 181, distance: 7.2
click at [326, 180] on button "Use setting" at bounding box center [325, 180] width 8 height 4
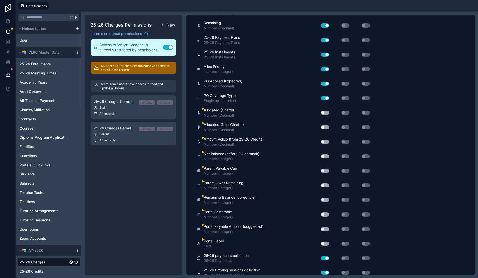
scroll to position [495, 0]
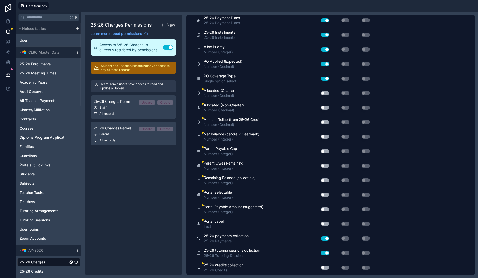
click at [327, 94] on button "Use setting" at bounding box center [325, 93] width 8 height 4
click at [325, 107] on button "Use setting" at bounding box center [325, 107] width 8 height 4
click at [325, 121] on button "Use setting" at bounding box center [325, 122] width 8 height 4
drag, startPoint x: 326, startPoint y: 138, endPoint x: 326, endPoint y: 143, distance: 4.3
click at [326, 138] on button "Use setting" at bounding box center [325, 136] width 8 height 4
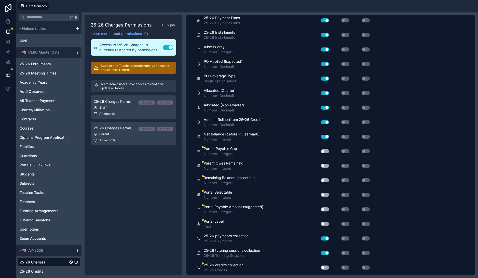
drag, startPoint x: 326, startPoint y: 150, endPoint x: 325, endPoint y: 165, distance: 14.8
click at [326, 150] on button "Use setting" at bounding box center [325, 151] width 8 height 4
click at [324, 166] on button "Use setting" at bounding box center [325, 165] width 8 height 4
click at [326, 181] on button "Use setting" at bounding box center [325, 180] width 8 height 4
drag, startPoint x: 325, startPoint y: 194, endPoint x: 325, endPoint y: 199, distance: 4.8
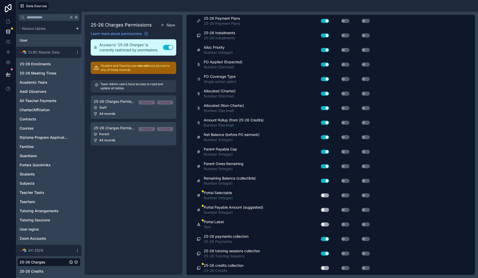
click at [325, 195] on button "Use setting" at bounding box center [325, 195] width 8 height 4
click at [326, 209] on button "Use setting" at bounding box center [325, 209] width 8 height 4
click at [326, 224] on button "Use setting" at bounding box center [325, 224] width 8 height 4
drag, startPoint x: 325, startPoint y: 266, endPoint x: 345, endPoint y: 244, distance: 29.0
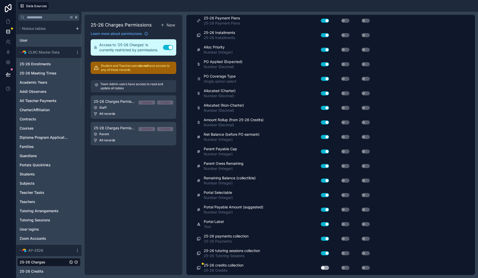
click at [325, 266] on button "Use setting" at bounding box center [325, 267] width 8 height 4
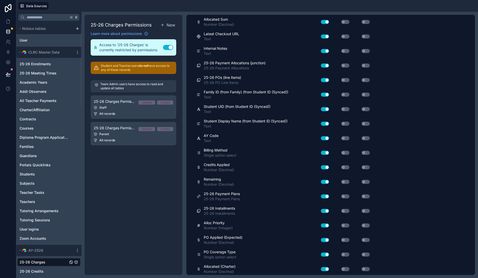
scroll to position [0, 0]
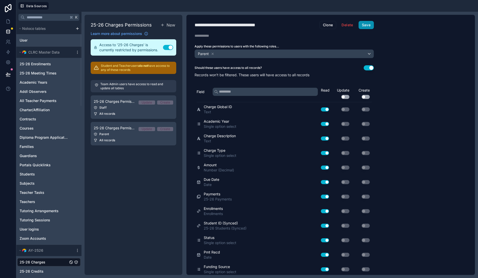
click at [371, 27] on button "Save" at bounding box center [366, 25] width 15 height 8
click at [8, 18] on link at bounding box center [8, 21] width 16 height 10
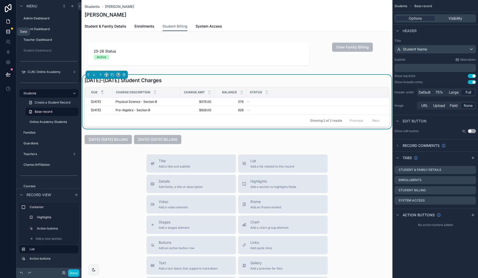
click at [10, 30] on icon at bounding box center [8, 31] width 5 height 5
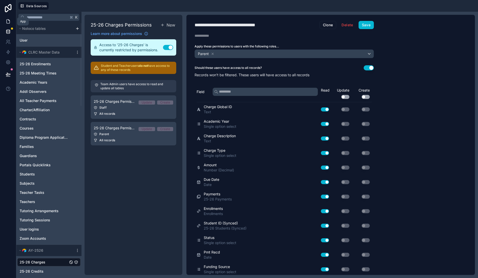
click at [7, 20] on icon at bounding box center [8, 21] width 5 height 5
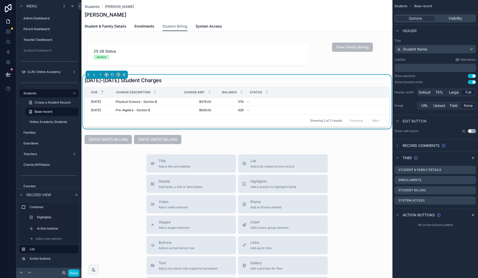
drag, startPoint x: 104, startPoint y: 171, endPoint x: 115, endPoint y: 169, distance: 11.1
click at [104, 171] on div "Title Add a title and subtitle List Add a list related to this record Details A…" at bounding box center [236, 244] width 311 height 181
click at [75, 272] on button "Done" at bounding box center [73, 272] width 11 height 7
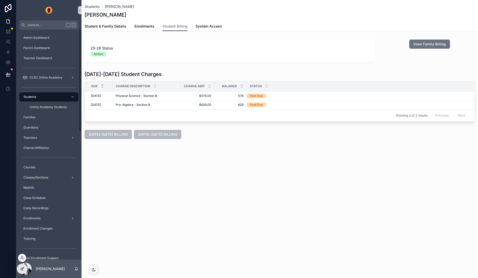
click at [22, 268] on icon at bounding box center [22, 268] width 4 height 4
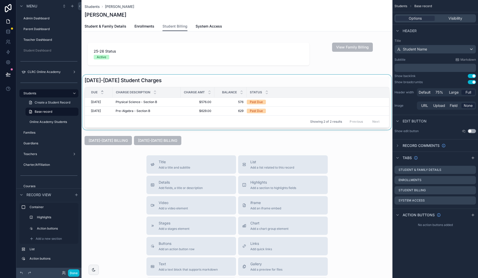
click at [299, 90] on div "Status" at bounding box center [318, 92] width 142 height 10
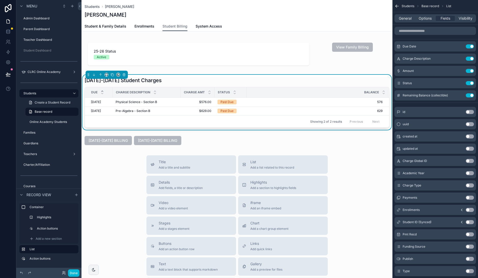
drag, startPoint x: 246, startPoint y: 92, endPoint x: 340, endPoint y: 93, distance: 93.5
click at [340, 90] on th "Balance" at bounding box center [317, 92] width 142 height 10
drag, startPoint x: 245, startPoint y: 91, endPoint x: 283, endPoint y: 93, distance: 37.5
drag, startPoint x: 214, startPoint y: 91, endPoint x: 329, endPoint y: 88, distance: 115.7
click at [203, 91] on th "Charge Amt" at bounding box center [198, 92] width 34 height 10
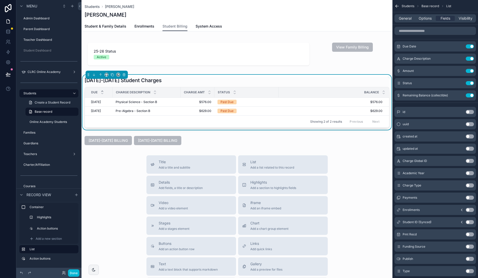
scroll to position [2, 0]
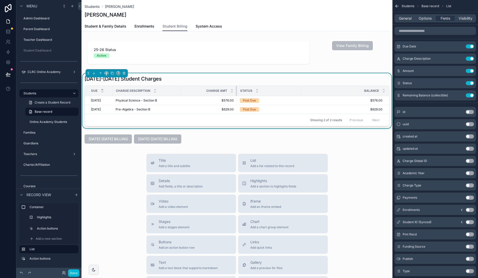
drag, startPoint x: 213, startPoint y: 88, endPoint x: 206, endPoint y: 89, distance: 7.7
click at [256, 88] on tr "Due Charge Description Charge Amt Status Balance" at bounding box center [237, 91] width 304 height 10
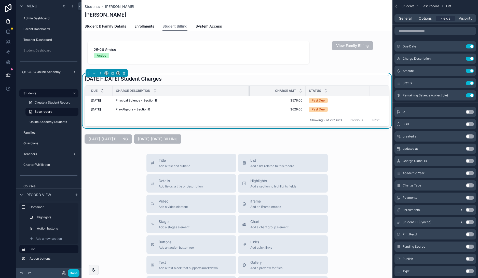
drag, startPoint x: 182, startPoint y: 89, endPoint x: 258, endPoint y: 88, distance: 76.1
click at [249, 89] on div "scrollable content" at bounding box center [250, 91] width 2 height 10
drag, startPoint x: 366, startPoint y: 90, endPoint x: 340, endPoint y: 91, distance: 26.3
click at [340, 91] on div "scrollable content" at bounding box center [341, 91] width 2 height 10
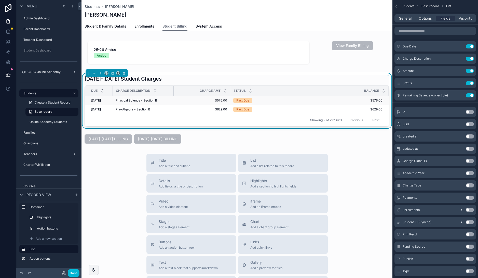
drag, startPoint x: 246, startPoint y: 89, endPoint x: 173, endPoint y: 96, distance: 73.6
click at [173, 96] on table "Due Charge Description Charge Amt Status Balance 6/1/2025 6/1/2025 Physical Sci…" at bounding box center [237, 100] width 304 height 28
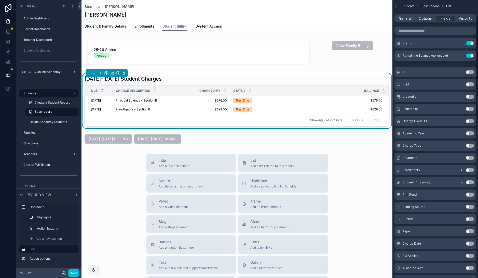
scroll to position [43, 0]
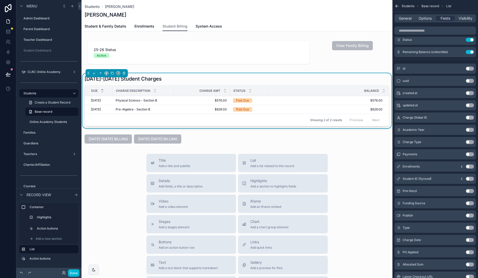
click at [470, 142] on button "Use setting" at bounding box center [470, 142] width 8 height 4
click at [471, 203] on button "Use setting" at bounding box center [470, 203] width 8 height 4
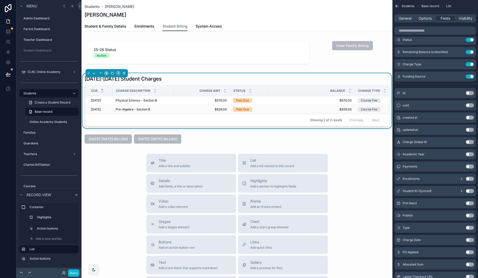
scroll to position [0, 43]
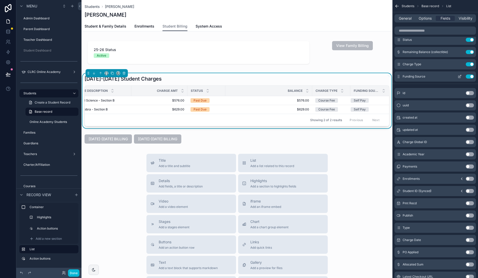
click at [469, 77] on button "Use setting" at bounding box center [470, 76] width 8 height 4
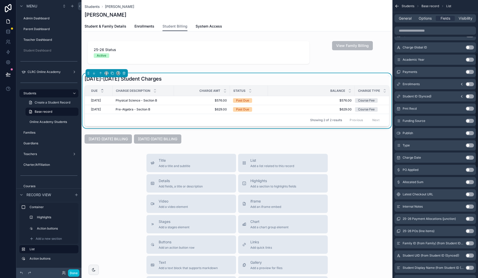
scroll to position [127, 0]
click at [471, 156] on button "Use setting" at bounding box center [470, 156] width 8 height 4
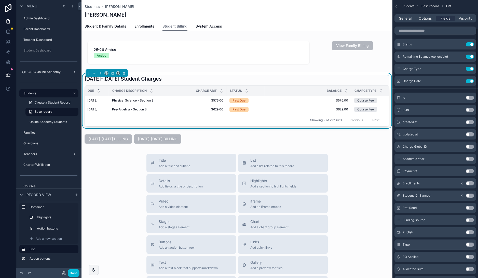
scroll to position [0, 0]
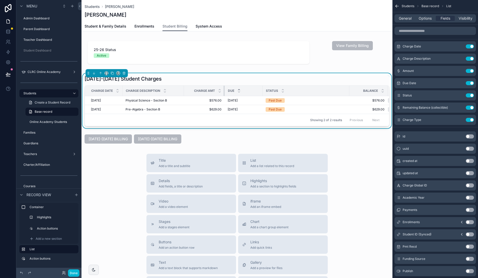
drag, startPoint x: 235, startPoint y: 90, endPoint x: 224, endPoint y: 91, distance: 11.5
click at [224, 91] on div "scrollable content" at bounding box center [225, 91] width 2 height 10
drag, startPoint x: 348, startPoint y: 88, endPoint x: 307, endPoint y: 89, distance: 41.5
click at [307, 89] on div "scrollable content" at bounding box center [308, 91] width 2 height 10
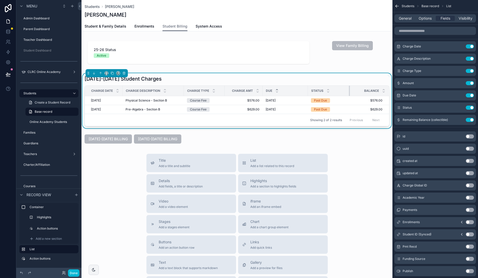
drag, startPoint x: 346, startPoint y: 90, endPoint x: 349, endPoint y: 91, distance: 3.9
click at [349, 91] on div "scrollable content" at bounding box center [350, 91] width 2 height 10
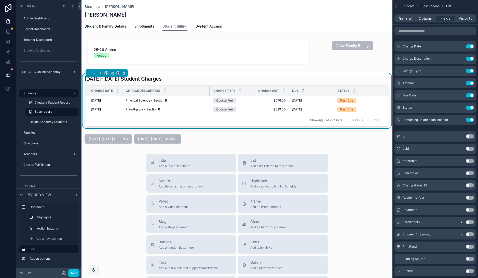
drag, startPoint x: 183, startPoint y: 89, endPoint x: 209, endPoint y: 90, distance: 26.0
click at [209, 90] on div "scrollable content" at bounding box center [210, 91] width 2 height 10
drag, startPoint x: 249, startPoint y: 90, endPoint x: 246, endPoint y: 90, distance: 3.3
click at [246, 90] on div "scrollable content" at bounding box center [246, 91] width 2 height 10
click at [459, 71] on icon "scrollable content" at bounding box center [460, 71] width 4 height 4
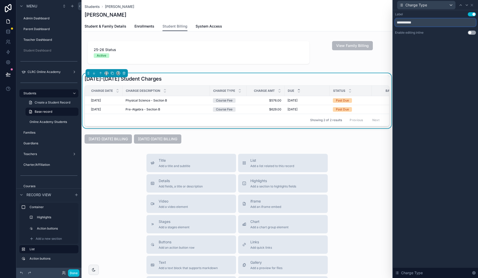
click at [401, 23] on input "**********" at bounding box center [435, 22] width 81 height 8
type input "****"
click at [428, 54] on div "Label Use setting **** Enable editing inline Use setting Charge Type" at bounding box center [435, 143] width 85 height 267
click at [472, 3] on icon at bounding box center [472, 5] width 4 height 4
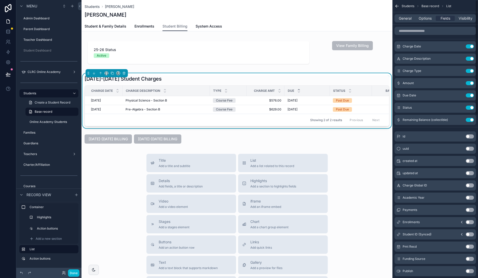
scroll to position [2, 0]
click at [209, 90] on div "scrollable content" at bounding box center [210, 90] width 2 height 10
drag, startPoint x: 245, startPoint y: 88, endPoint x: 264, endPoint y: 89, distance: 18.8
click at [249, 88] on div "scrollable content" at bounding box center [250, 90] width 2 height 10
drag, startPoint x: 287, startPoint y: 89, endPoint x: 284, endPoint y: 91, distance: 4.0
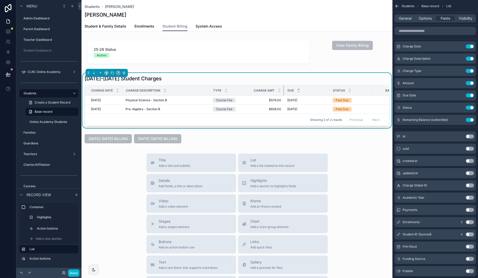
click at [283, 90] on th "Charge Amt" at bounding box center [267, 90] width 34 height 10
drag, startPoint x: 329, startPoint y: 91, endPoint x: 310, endPoint y: 93, distance: 19.5
click at [310, 93] on div "scrollable content" at bounding box center [310, 90] width 2 height 10
click at [350, 91] on div "scrollable content" at bounding box center [351, 90] width 2 height 10
drag, startPoint x: 309, startPoint y: 90, endPoint x: 370, endPoint y: 91, distance: 60.6
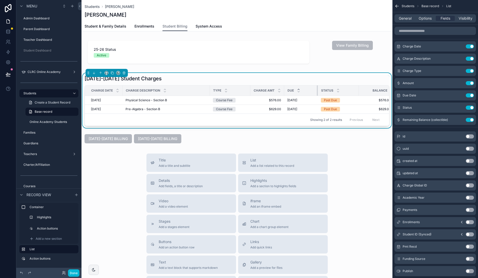
click at [318, 92] on tr "Charge Date Charge Description Type Charge Amt Due Status Balance" at bounding box center [241, 90] width 313 height 10
drag, startPoint x: 358, startPoint y: 88, endPoint x: 349, endPoint y: 89, distance: 9.2
click at [349, 89] on div "scrollable content" at bounding box center [350, 90] width 2 height 10
click at [285, 91] on tr "Charge Date Charge Description Type Charge Amt Due Balance Status" at bounding box center [237, 90] width 305 height 10
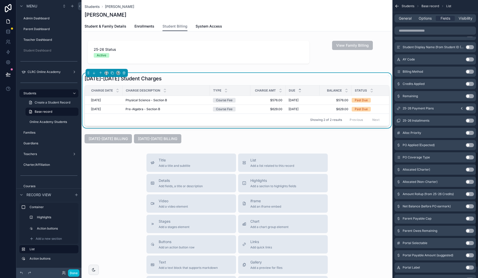
scroll to position [391, 0]
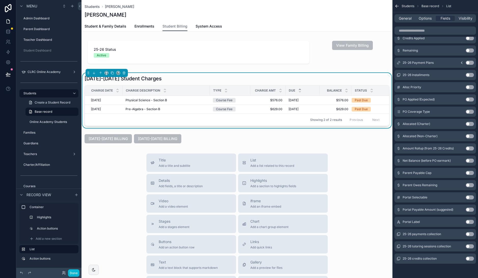
click at [469, 221] on button "Use setting" at bounding box center [470, 221] width 8 height 4
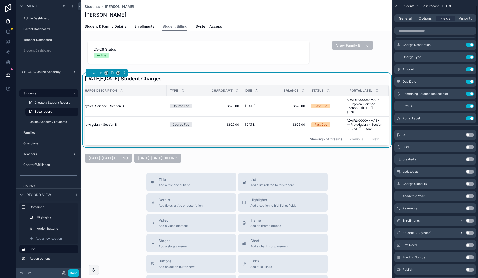
scroll to position [11, 0]
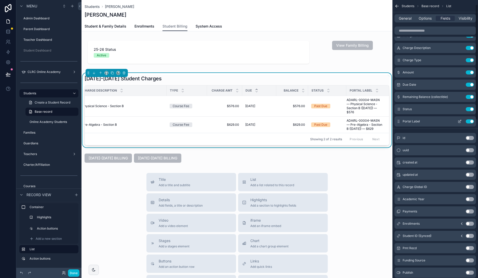
click at [469, 121] on button "Use setting" at bounding box center [470, 121] width 8 height 4
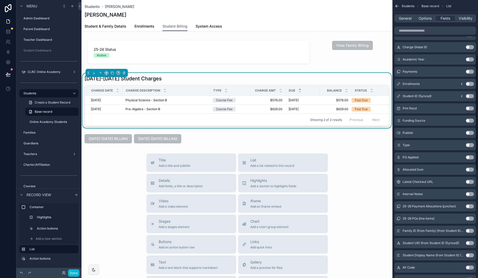
scroll to position [141, 0]
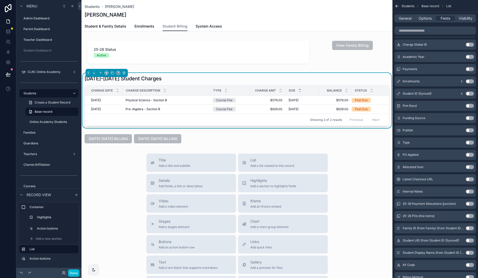
click at [104, 169] on div "Title Add a title and subtitle List Add a list related to this record Details A…" at bounding box center [236, 243] width 311 height 181
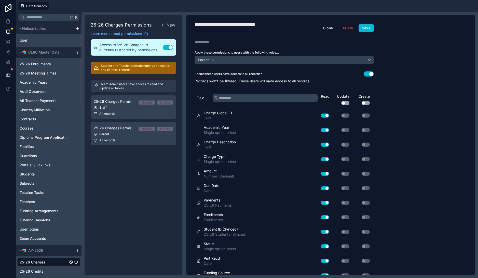
drag, startPoint x: 128, startPoint y: 154, endPoint x: 120, endPoint y: 155, distance: 7.7
click at [128, 154] on div "25-26 Charges Permissions New Learn more about permissions Access to '25-26 Cha…" at bounding box center [134, 145] width 98 height 260
click at [416, 35] on div "**********" at bounding box center [330, 145] width 288 height 260
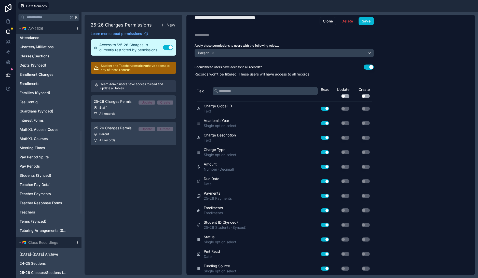
scroll to position [336, 0]
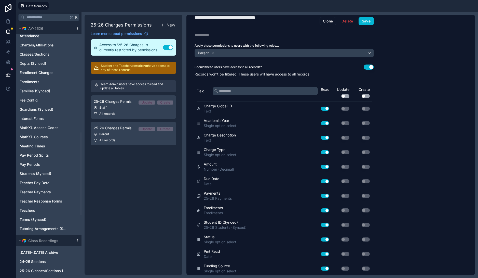
click at [130, 181] on div "25-26 Charges Permissions New Learn more about permissions Access to '25-26 Cha…" at bounding box center [134, 145] width 98 height 260
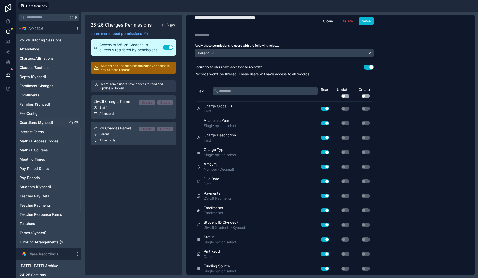
scroll to position [324, 0]
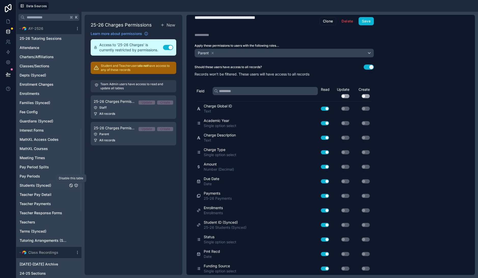
click at [72, 184] on icon "Students (Synced)" at bounding box center [71, 185] width 3 height 3
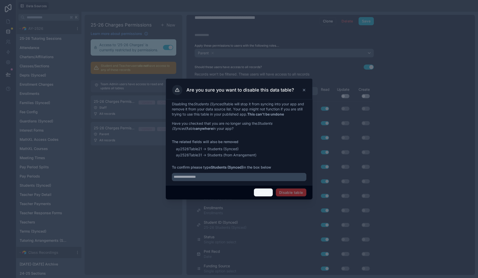
click at [268, 191] on button "Cancel" at bounding box center [263, 192] width 19 height 8
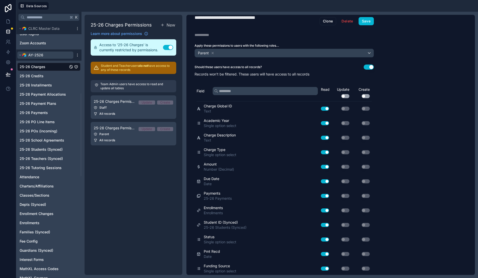
scroll to position [137, 0]
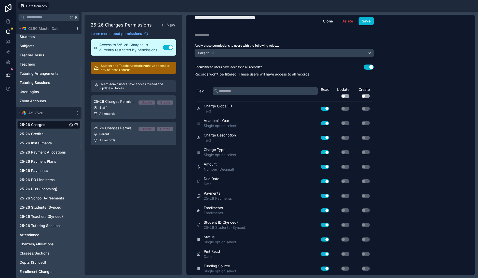
click at [45, 123] on span "25-26 Charges" at bounding box center [33, 124] width 26 height 5
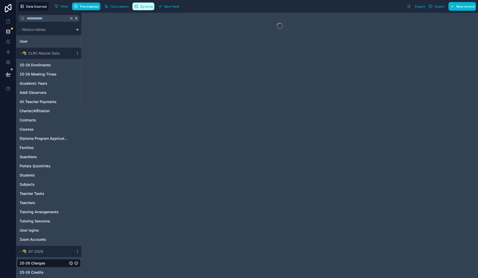
click at [140, 6] on button "Syncing" at bounding box center [143, 7] width 22 height 8
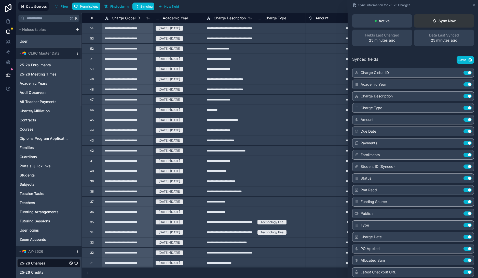
click at [449, 21] on div "Sync Now" at bounding box center [443, 20] width 23 height 5
